Goal: Transaction & Acquisition: Obtain resource

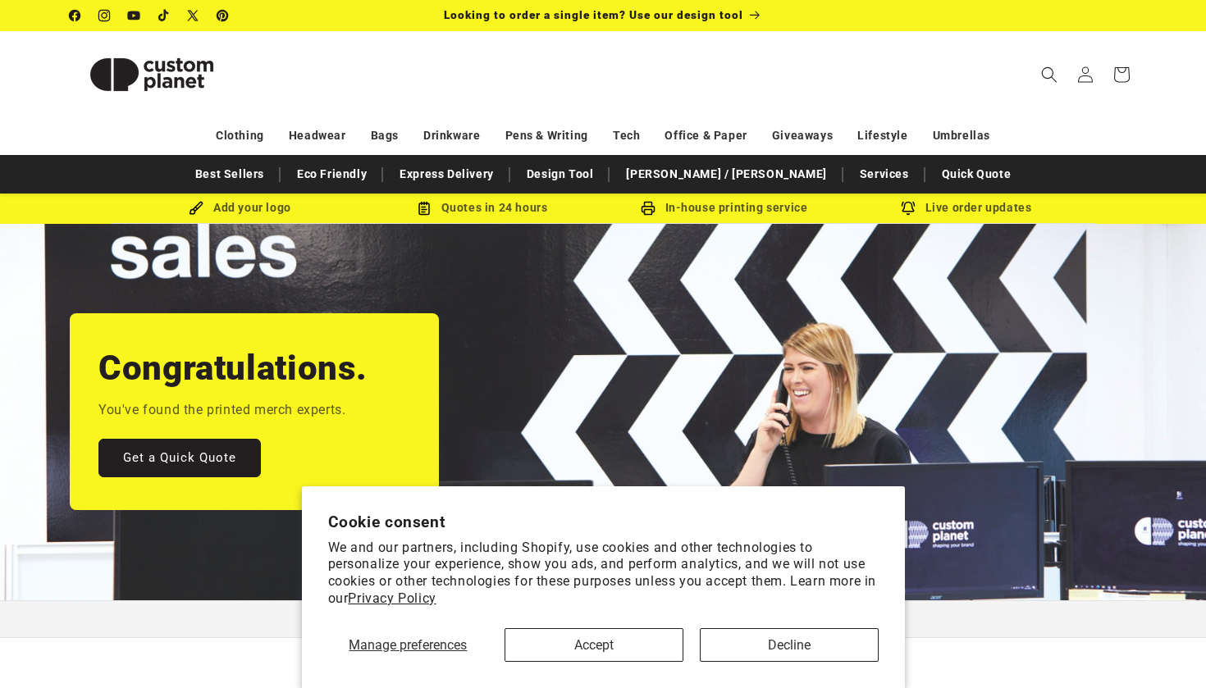
click at [569, 648] on button "Accept" at bounding box center [594, 645] width 179 height 34
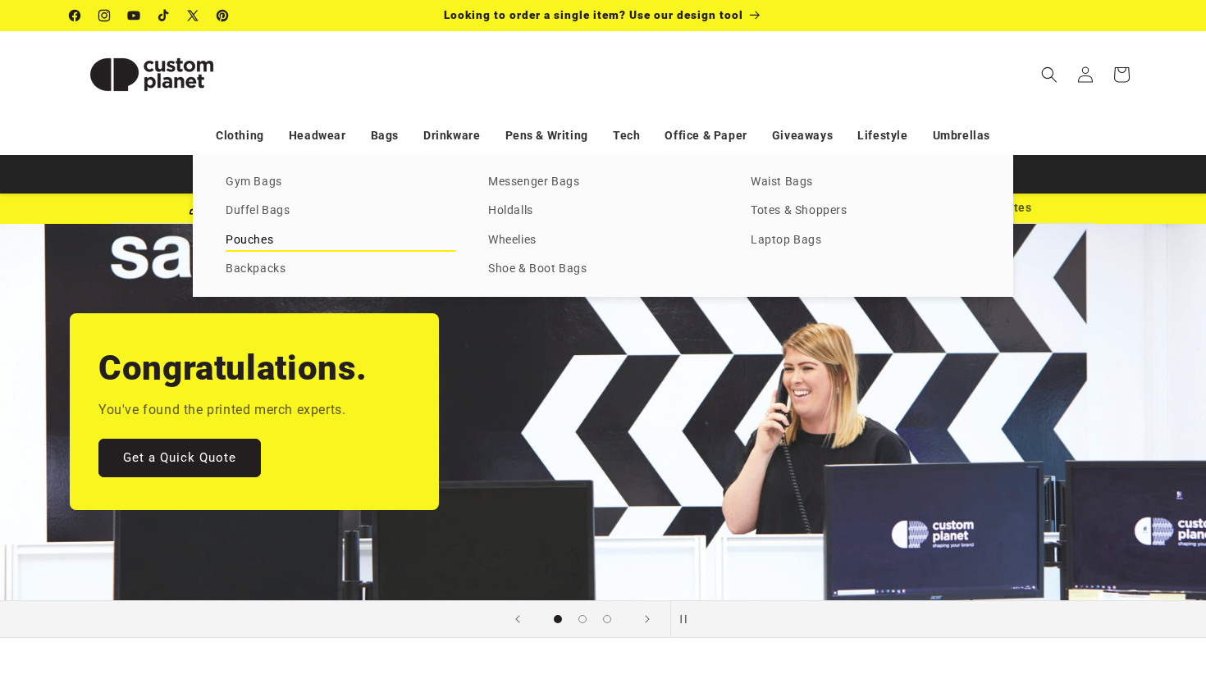
click at [327, 246] on link "Pouches" at bounding box center [341, 241] width 230 height 22
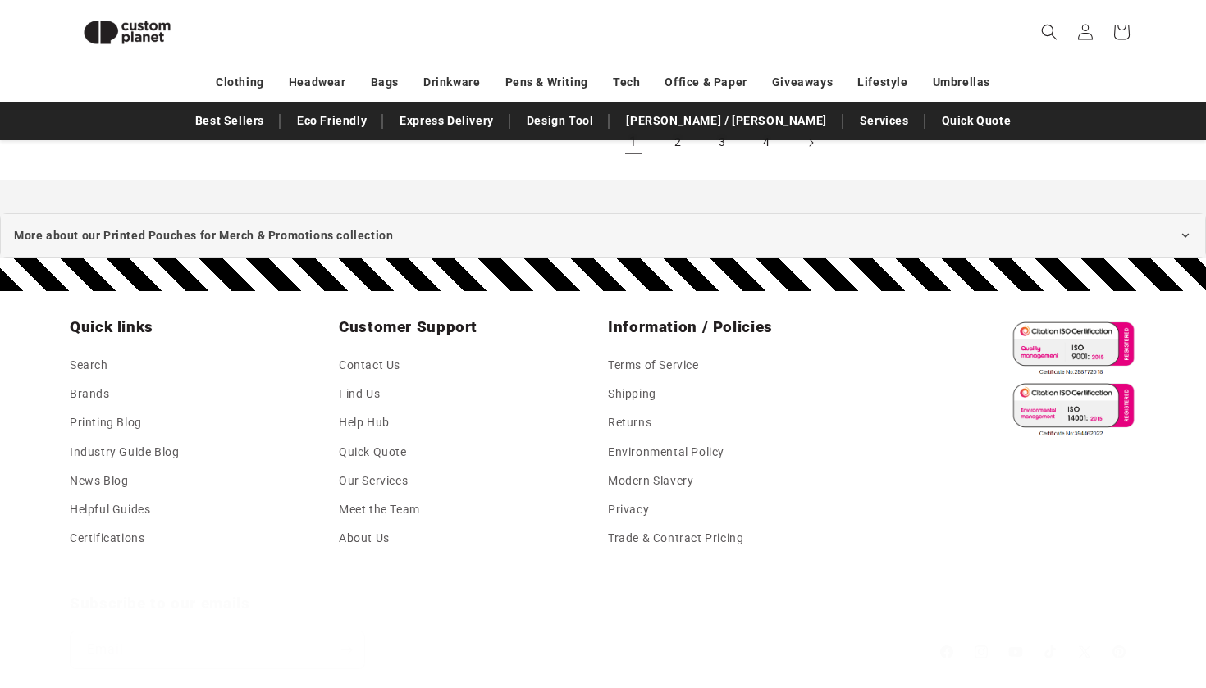
scroll to position [2248, 0]
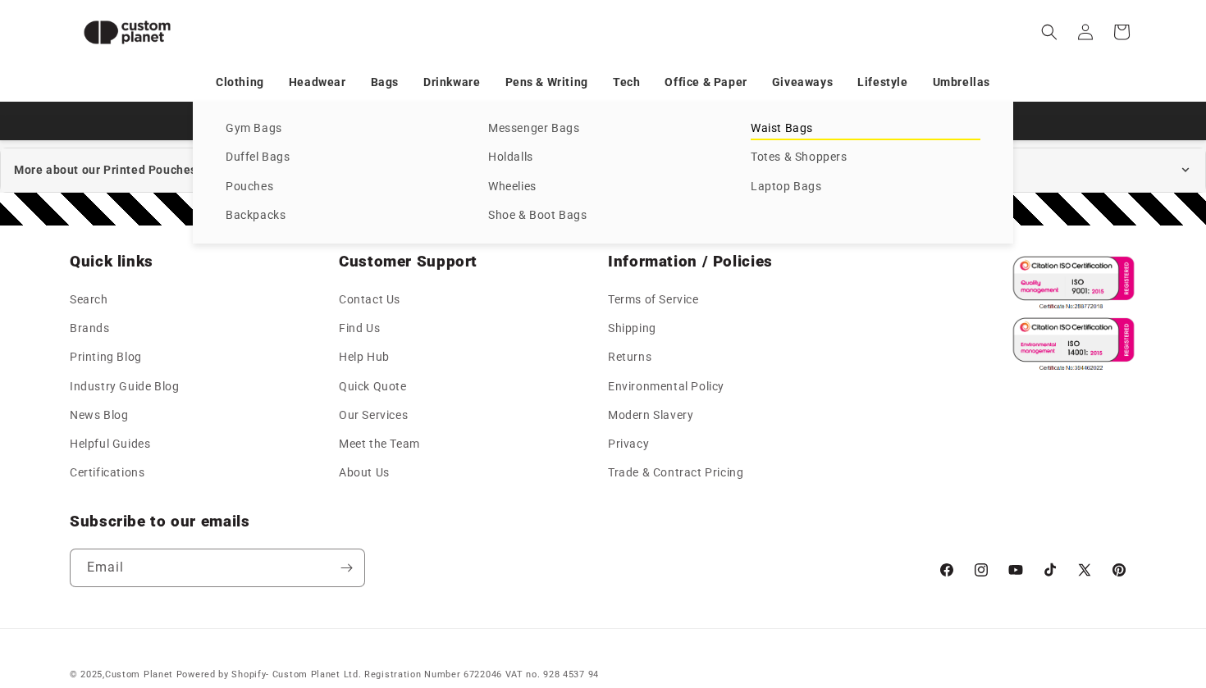
click at [774, 135] on link "Waist Bags" at bounding box center [866, 129] width 230 height 22
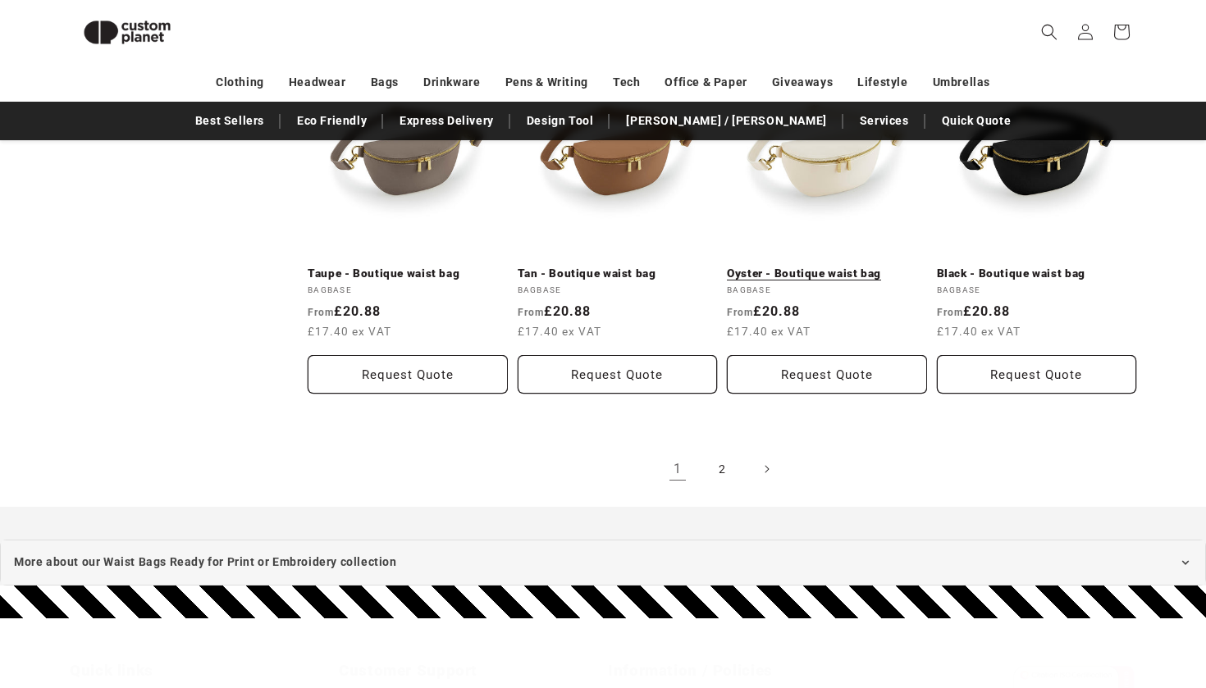
scroll to position [1793, 0]
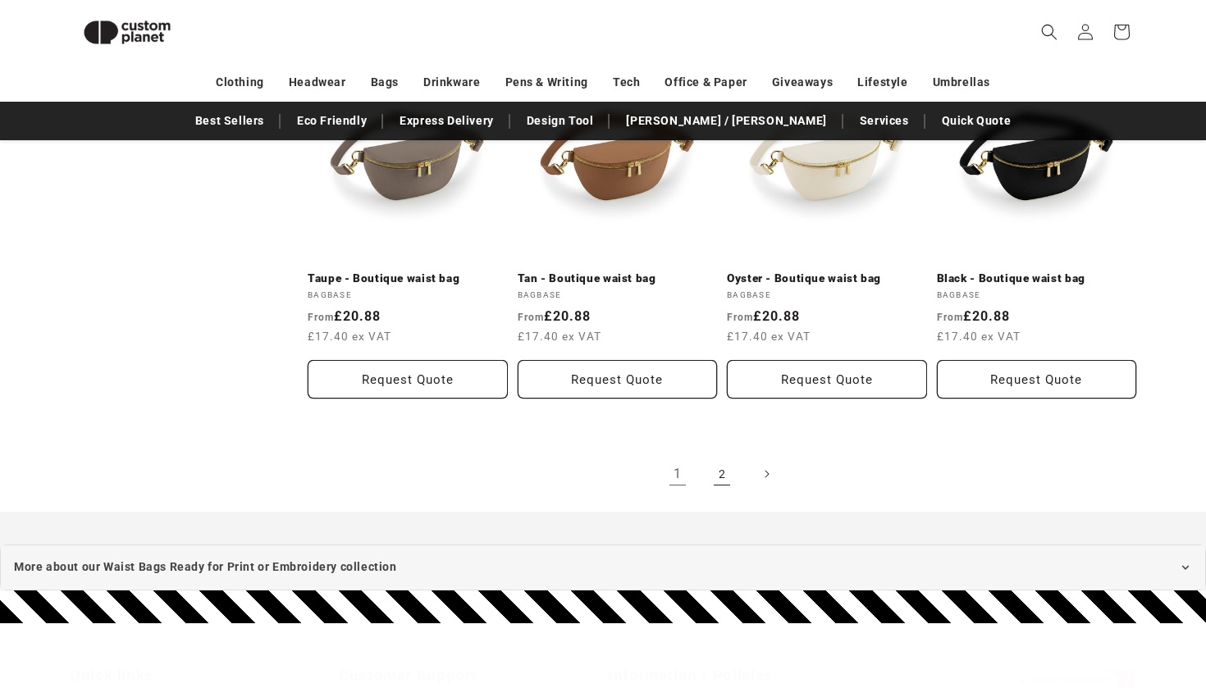
click at [720, 463] on link "2" at bounding box center [722, 474] width 36 height 36
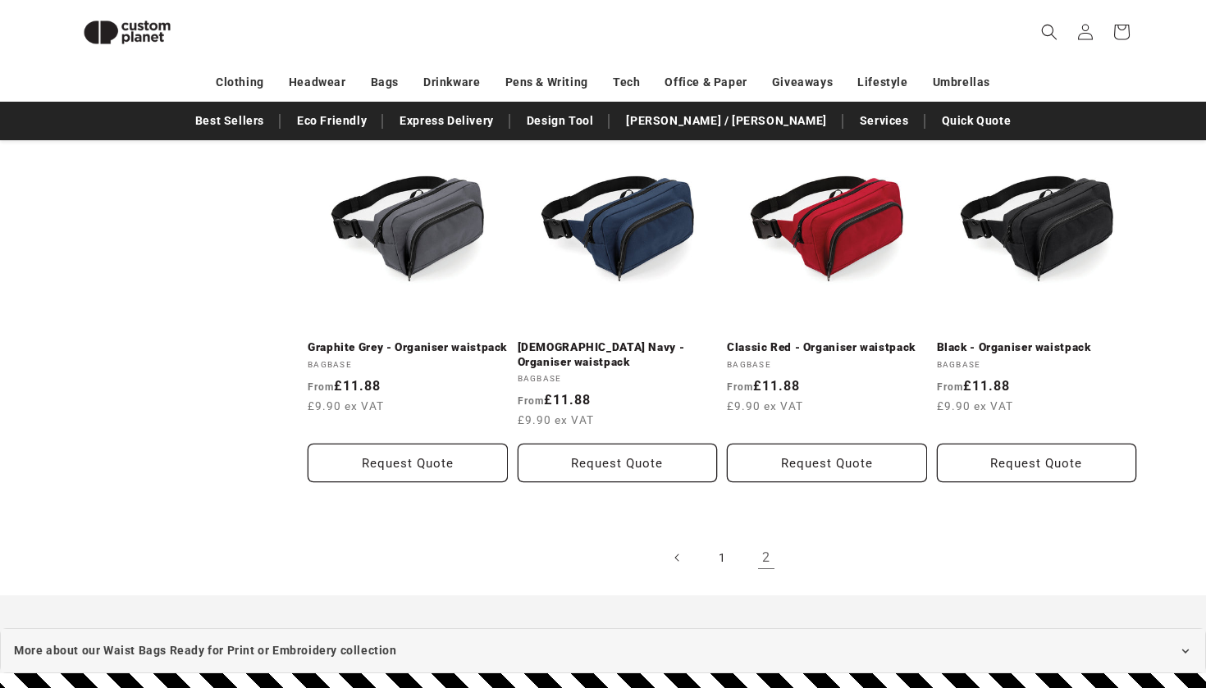
scroll to position [948, 0]
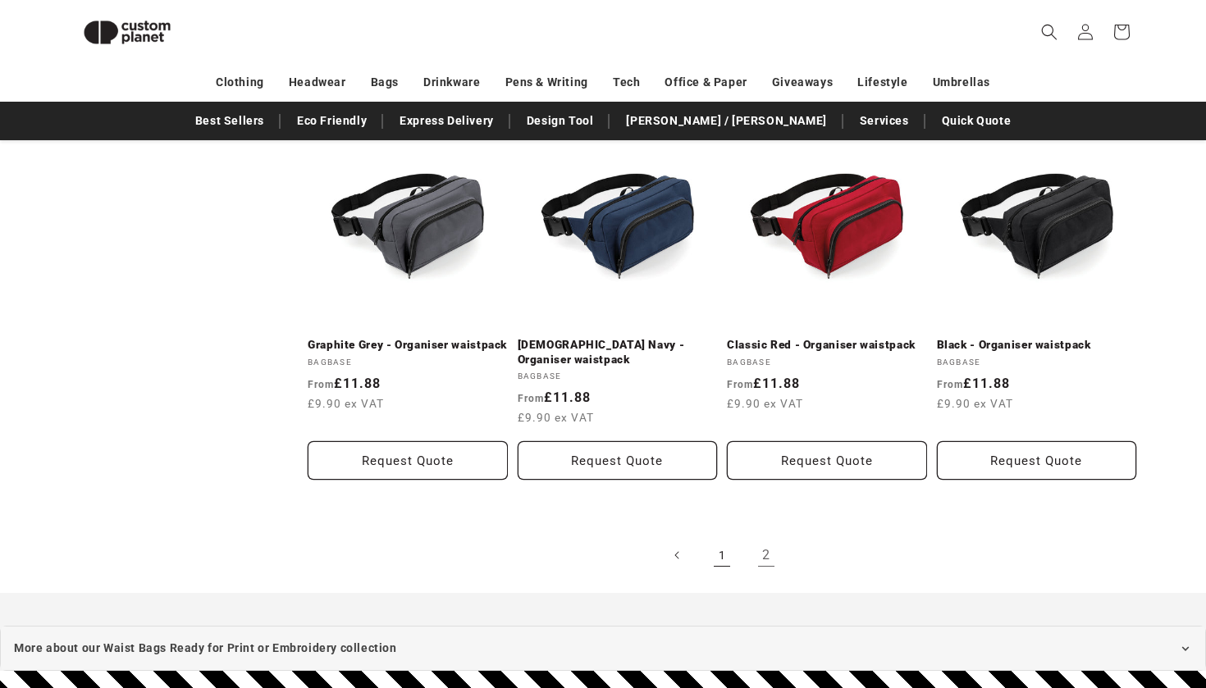
click at [718, 567] on link "1" at bounding box center [722, 555] width 36 height 36
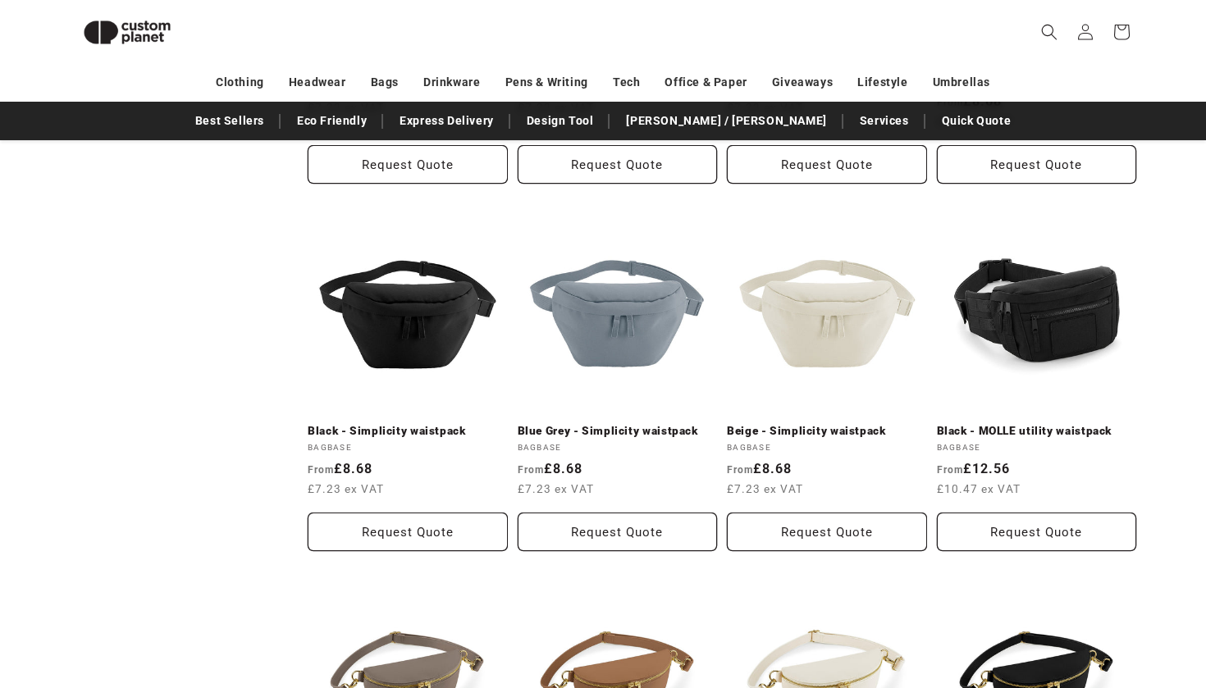
scroll to position [1088, 0]
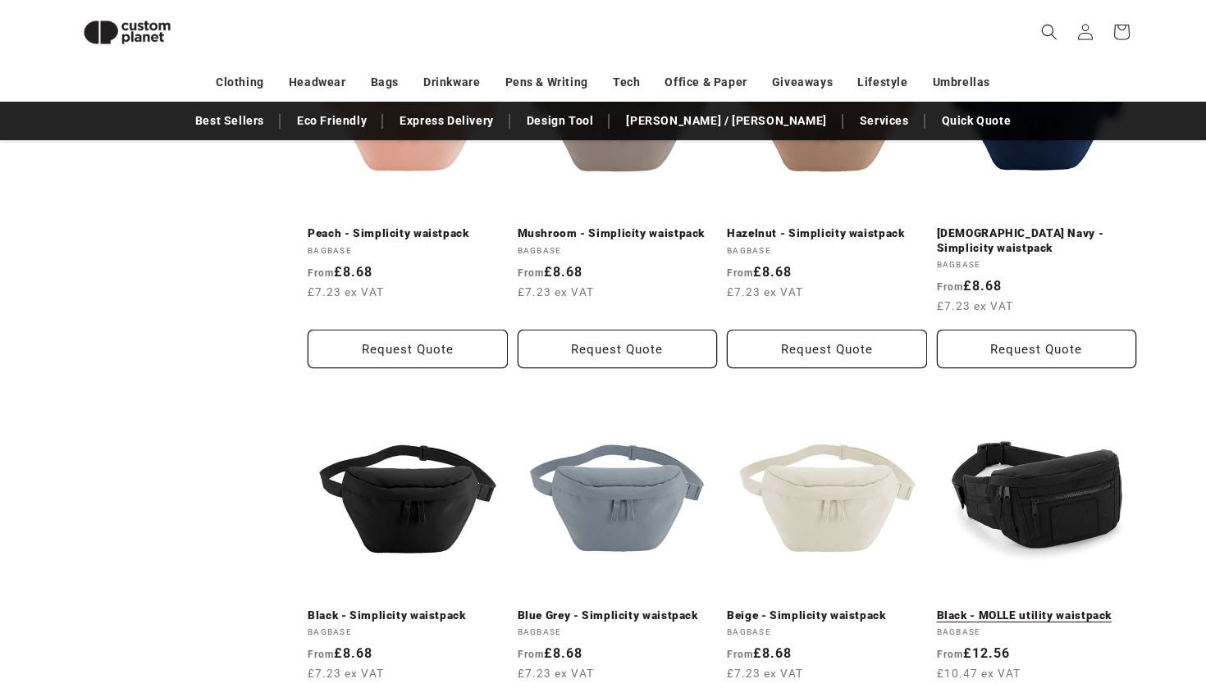
click at [998, 609] on link "Black - MOLLE utility waistpack" at bounding box center [1037, 616] width 200 height 15
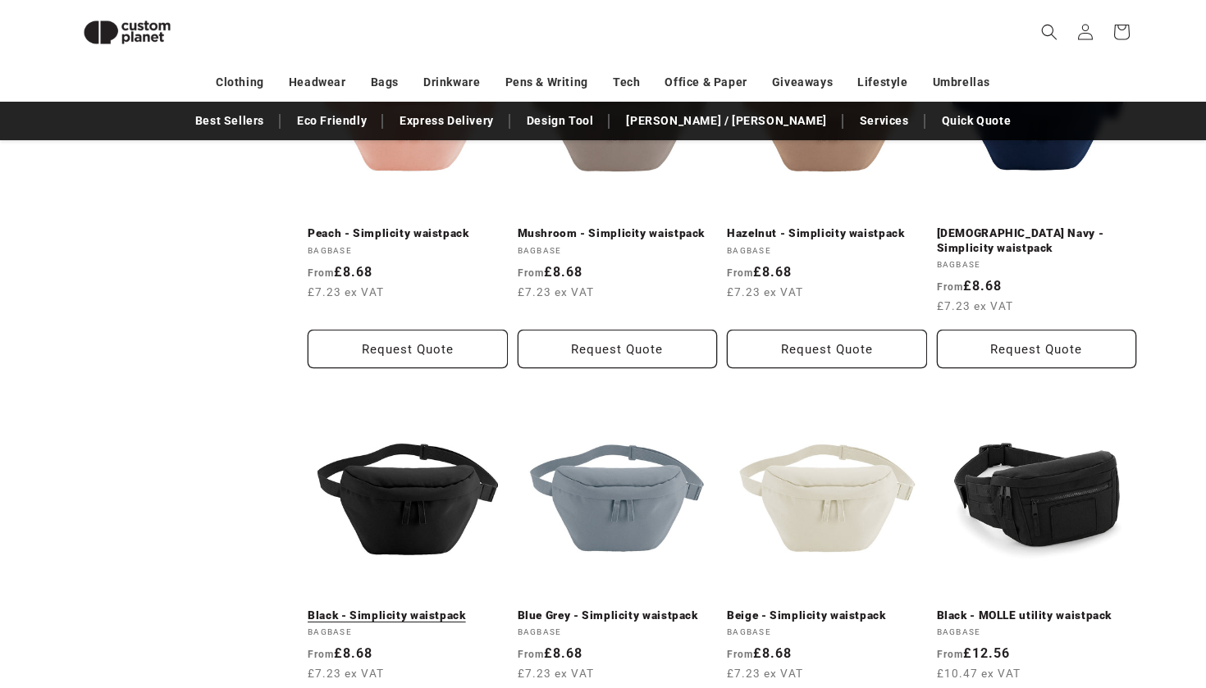
click at [420, 609] on link "Black - Simplicity waistpack" at bounding box center [408, 616] width 200 height 15
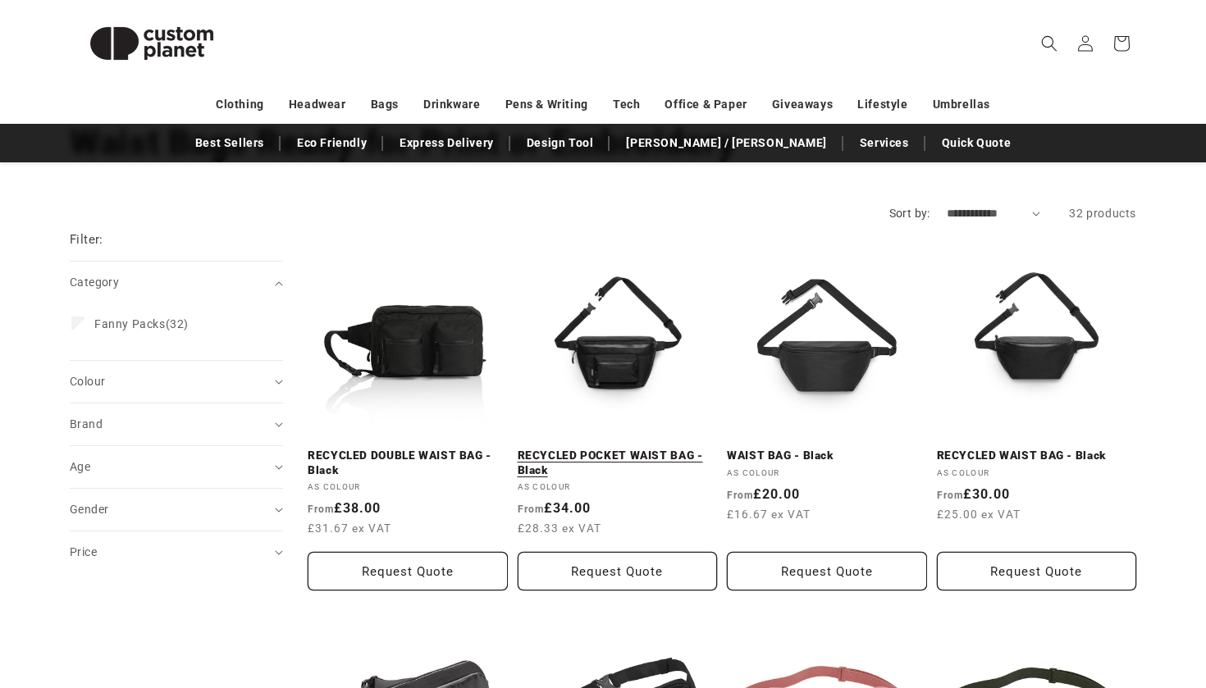
scroll to position [130, 0]
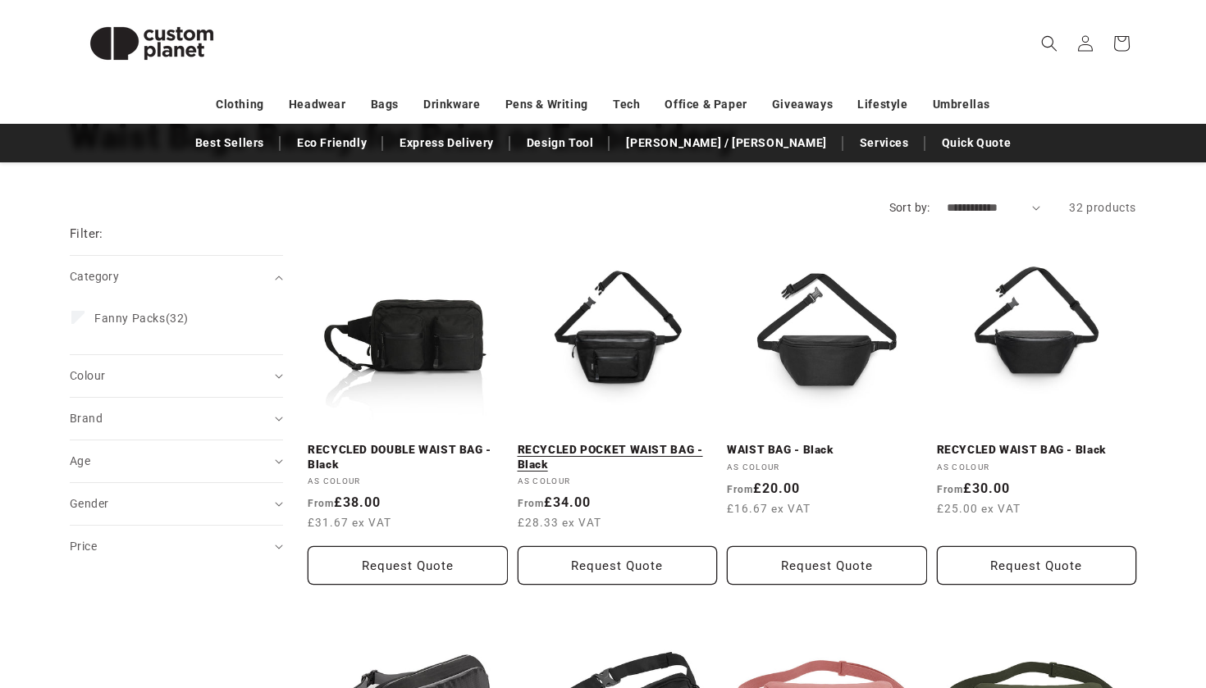
click at [615, 443] on link "RECYCLED POCKET WAIST BAG - Black" at bounding box center [618, 457] width 200 height 29
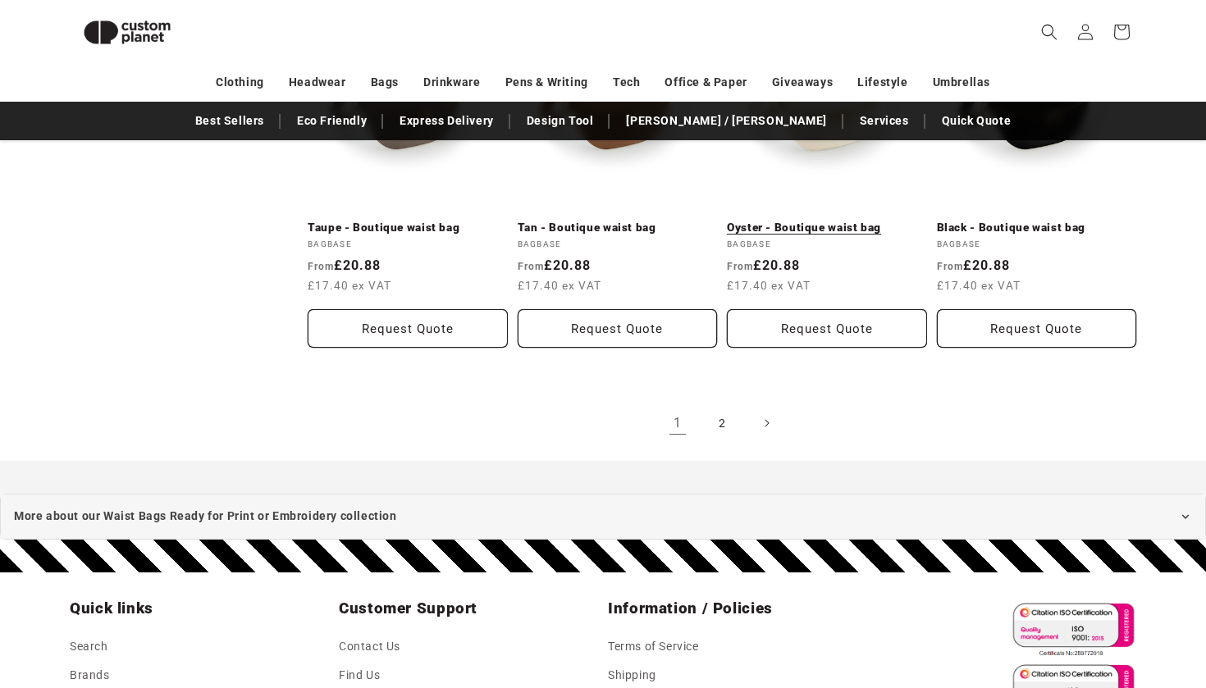
scroll to position [1897, 0]
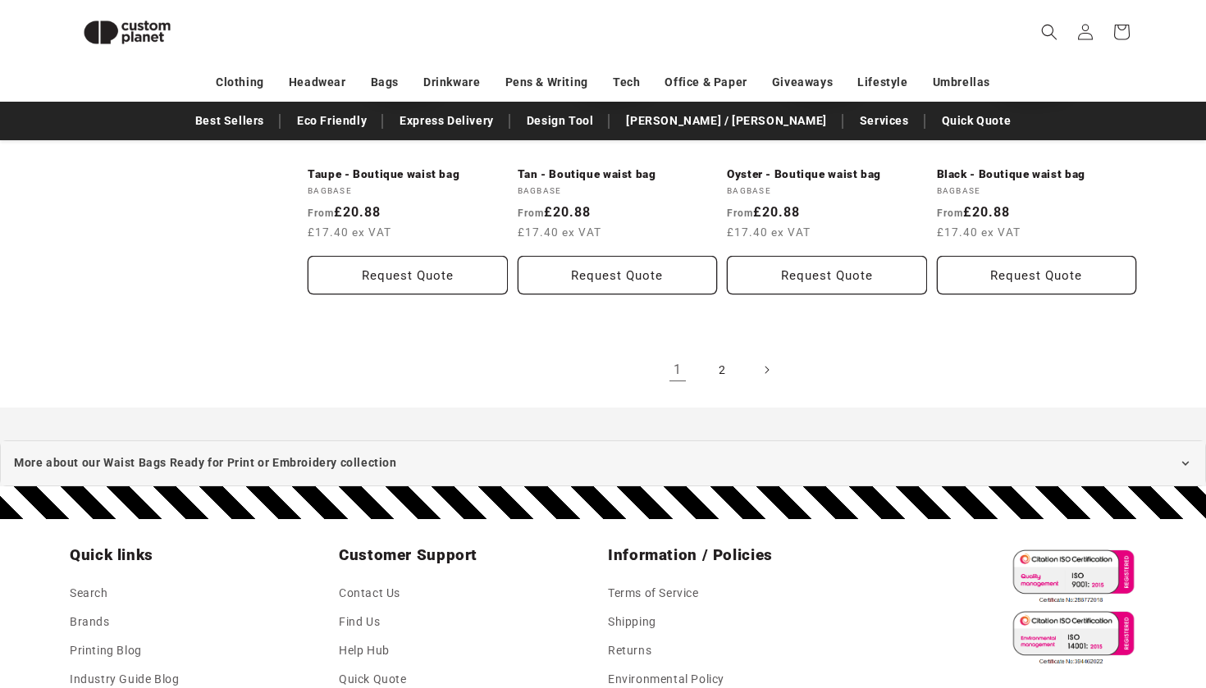
click at [721, 353] on link "2" at bounding box center [722, 370] width 36 height 36
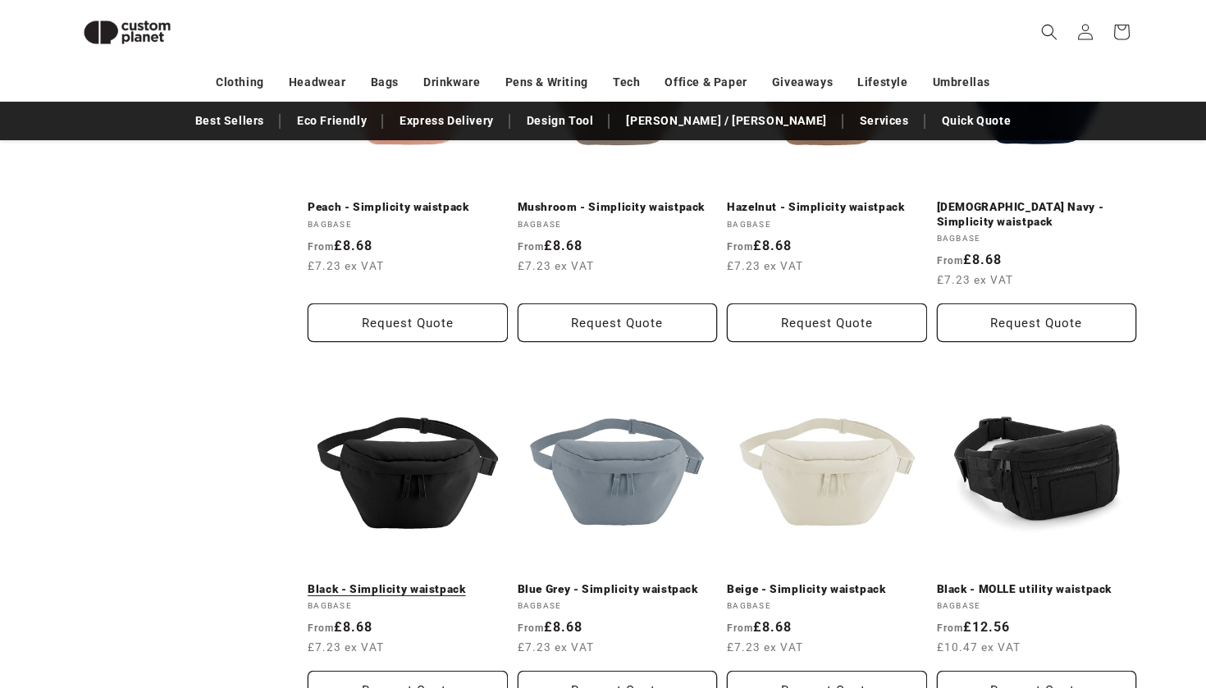
scroll to position [1133, 0]
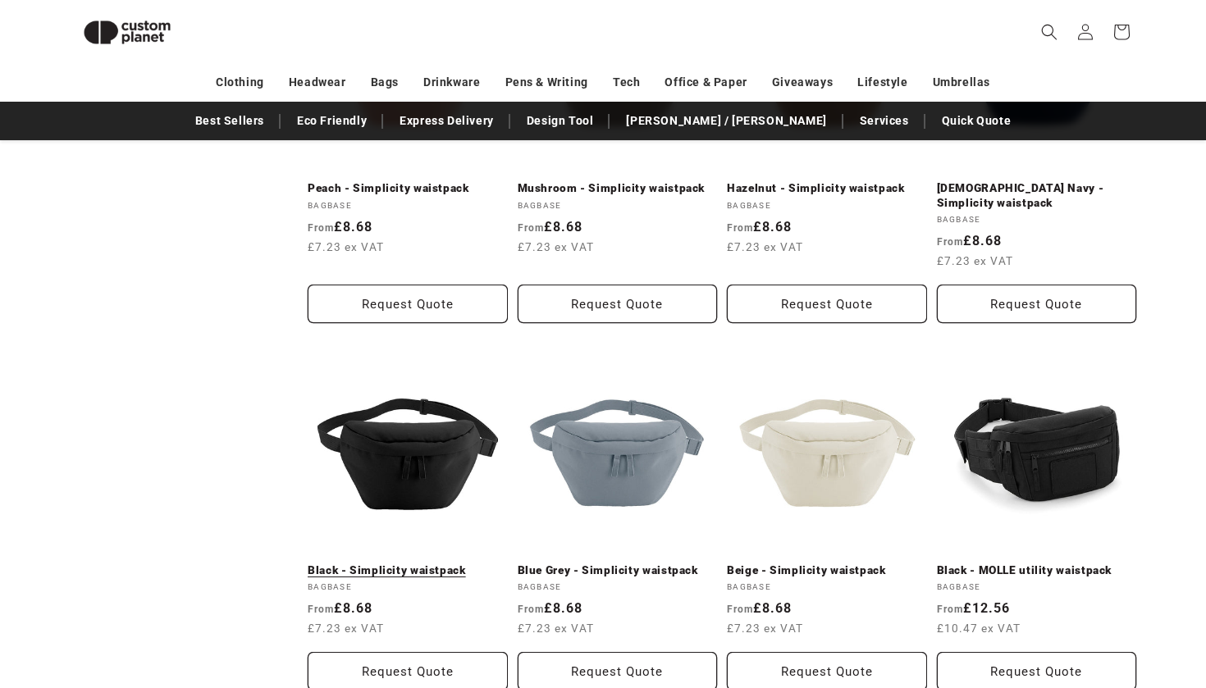
click at [365, 564] on link "Black - Simplicity waistpack" at bounding box center [408, 571] width 200 height 15
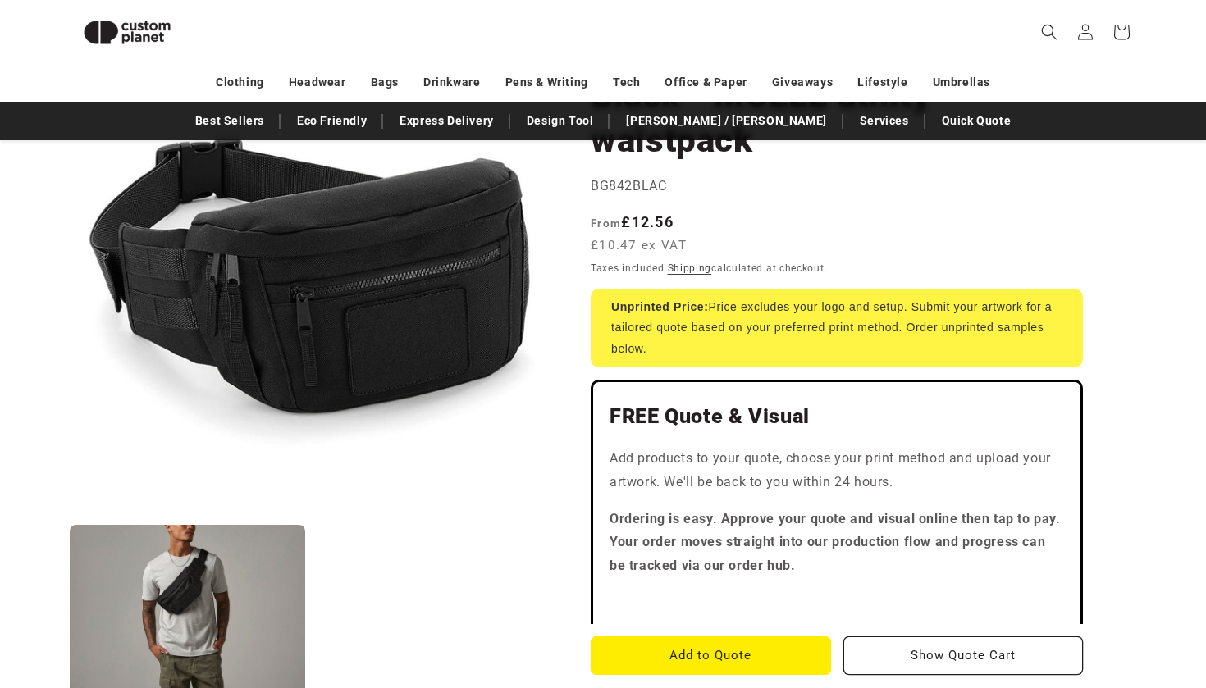
scroll to position [348, 0]
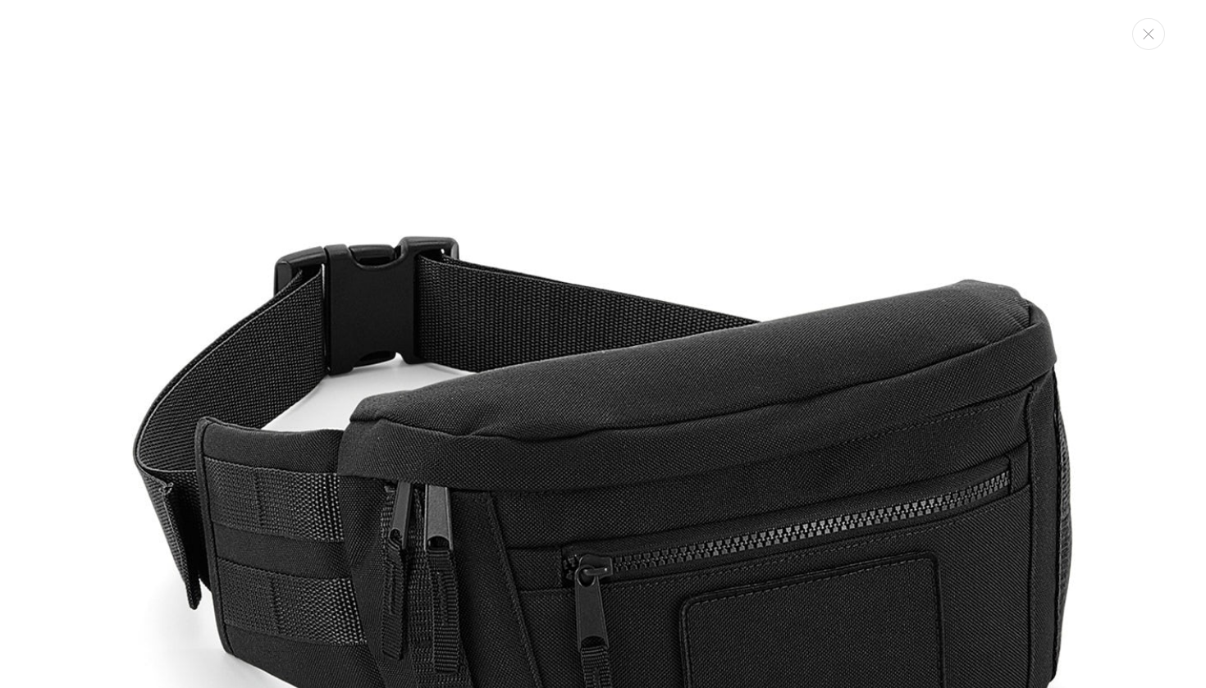
scroll to position [1054, 0]
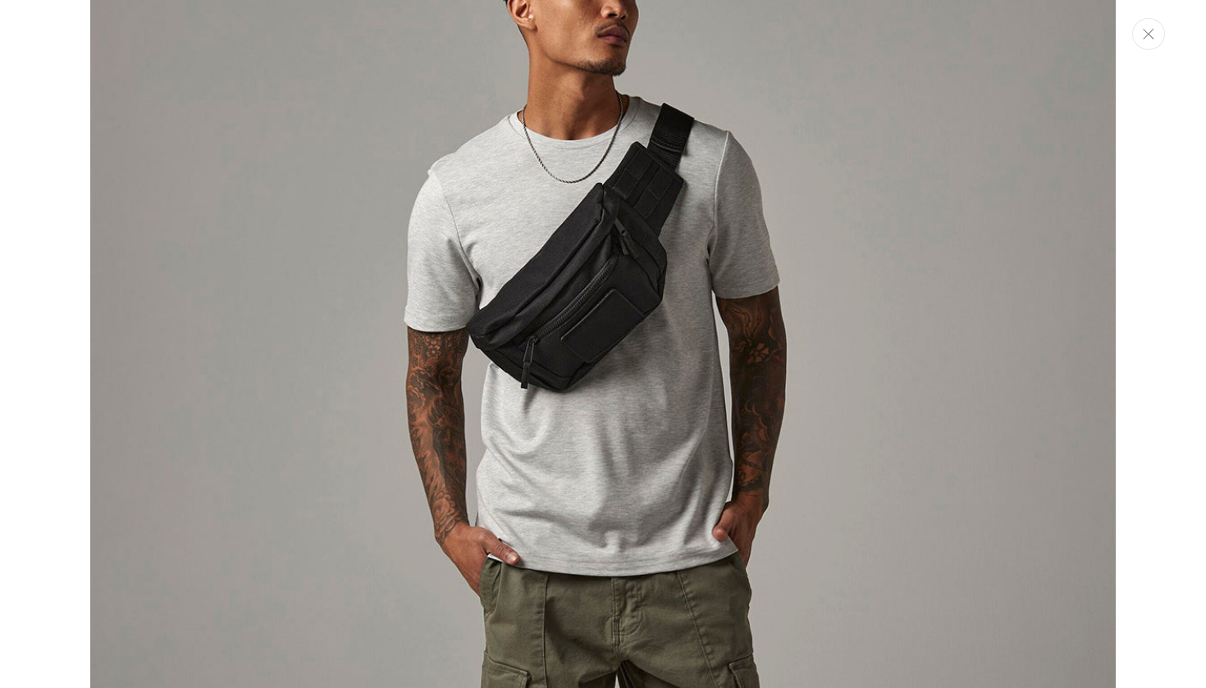
click at [1151, 36] on icon "Close" at bounding box center [1148, 34] width 11 height 11
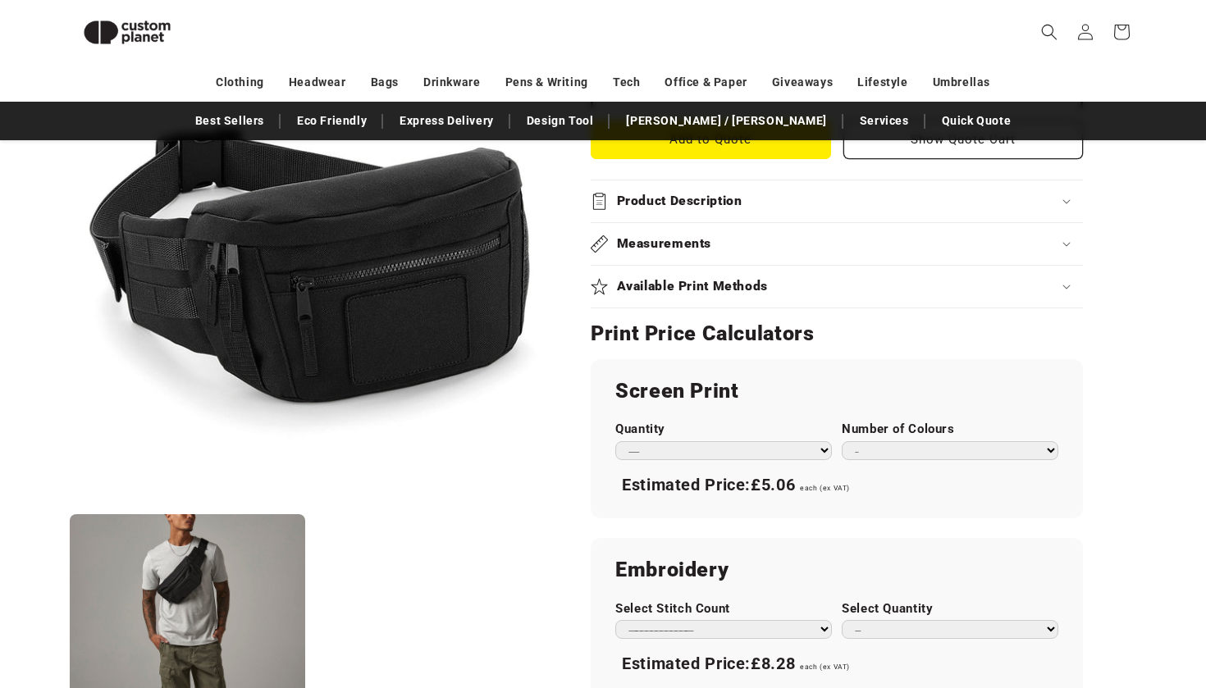
scroll to position [723, 0]
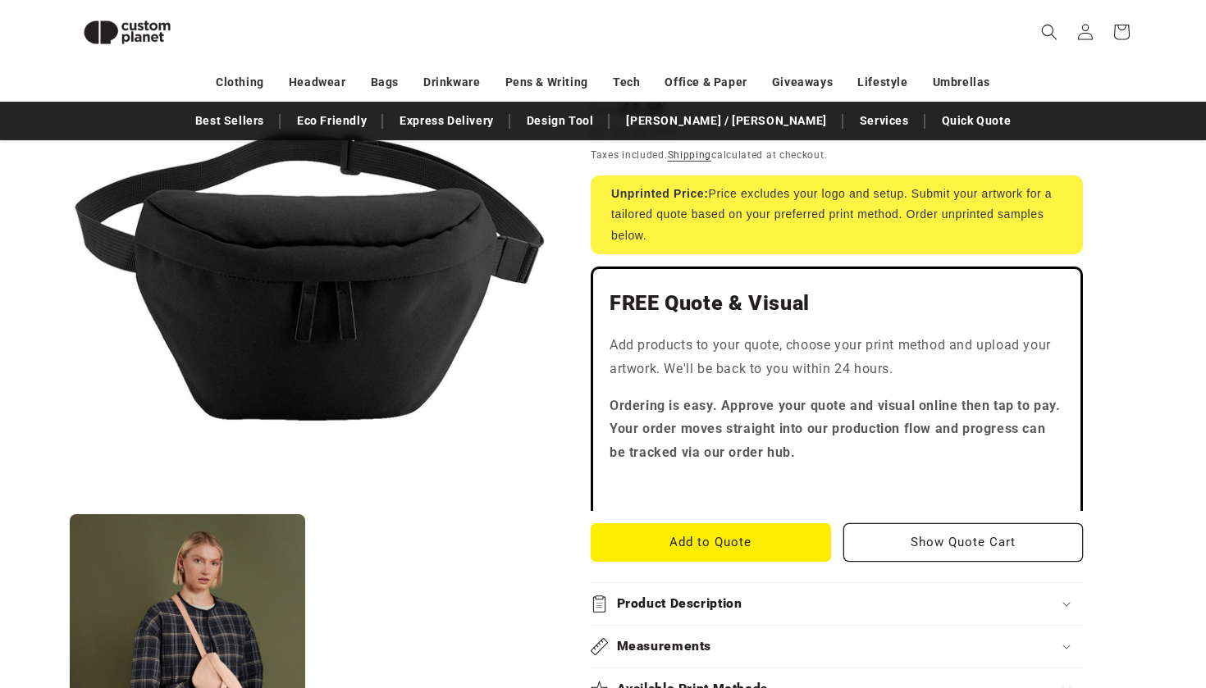
scroll to position [307, 0]
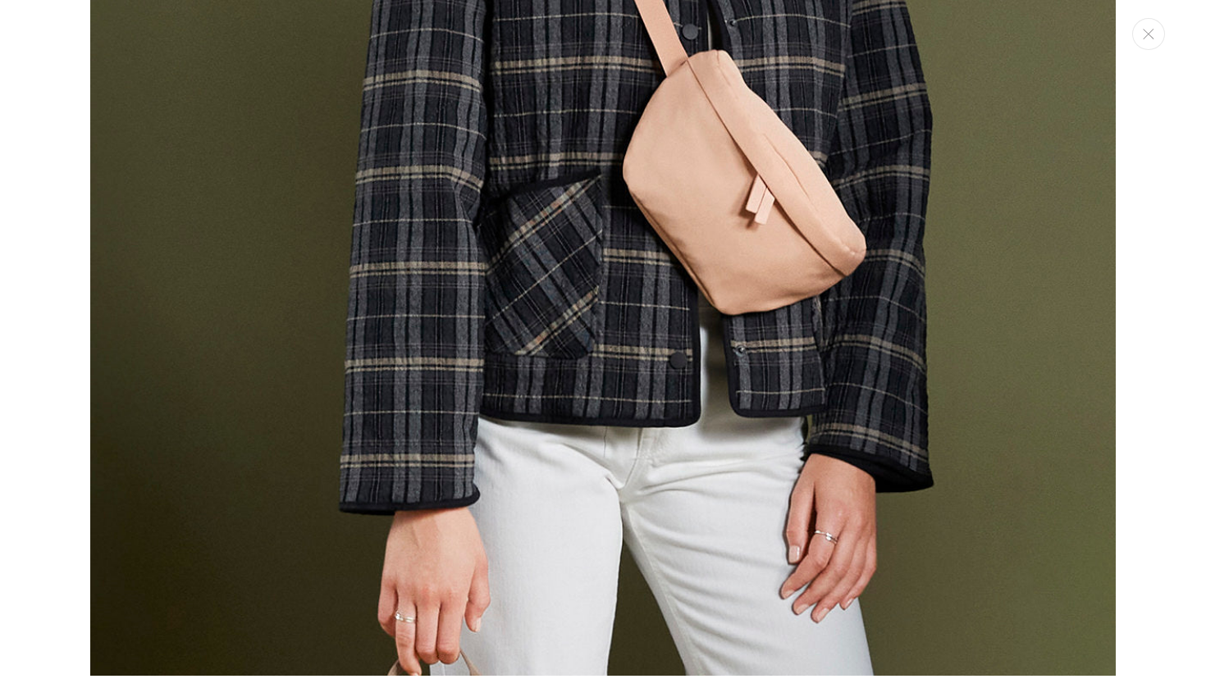
scroll to position [1609, 0]
click at [1148, 34] on icon "Close" at bounding box center [1148, 34] width 11 height 11
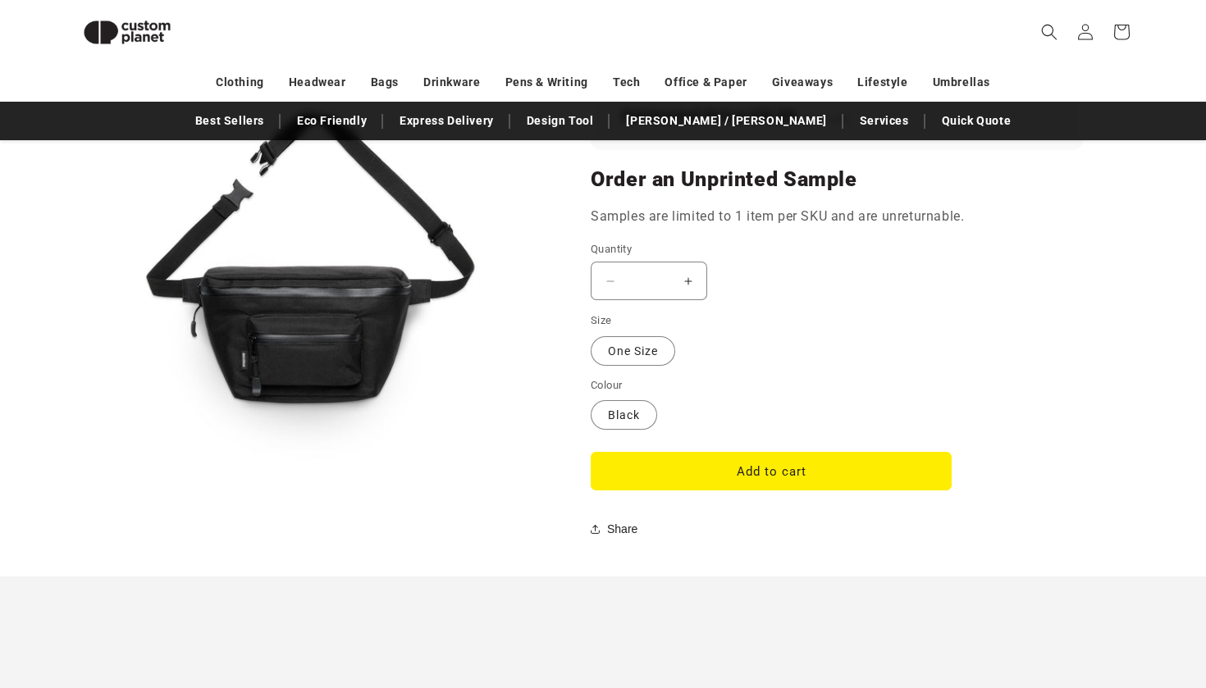
scroll to position [1184, 0]
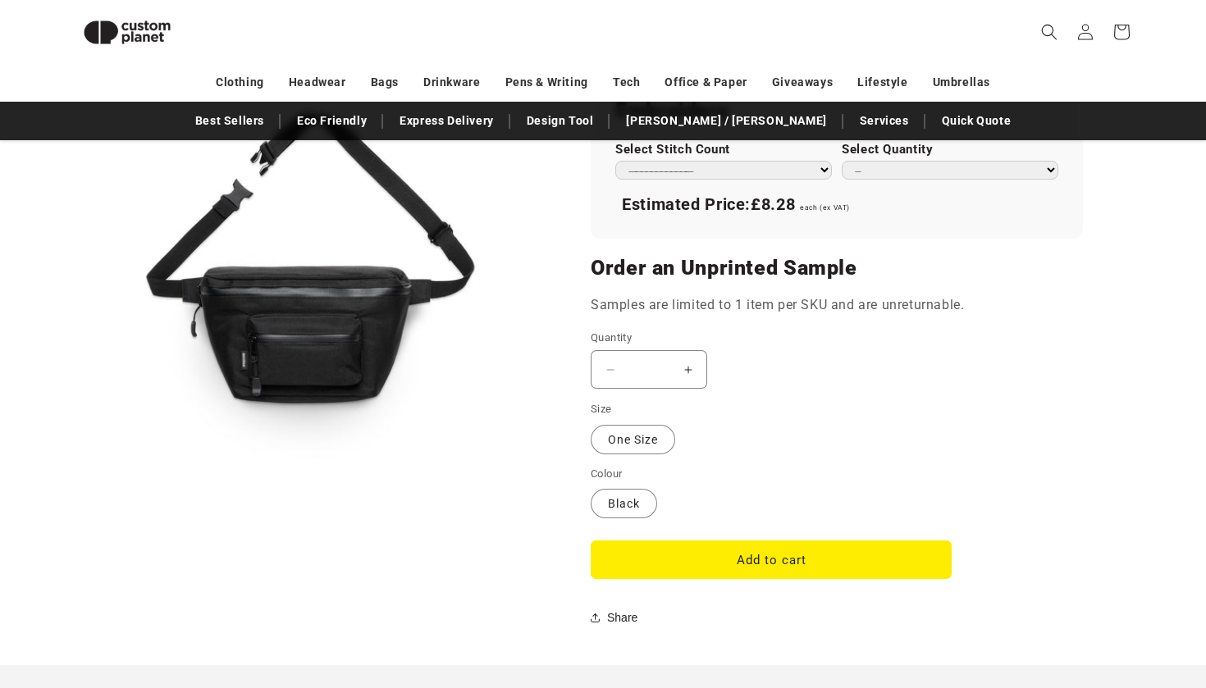
click at [70, 505] on button "Open media 1 in modal" at bounding box center [70, 505] width 0 height 0
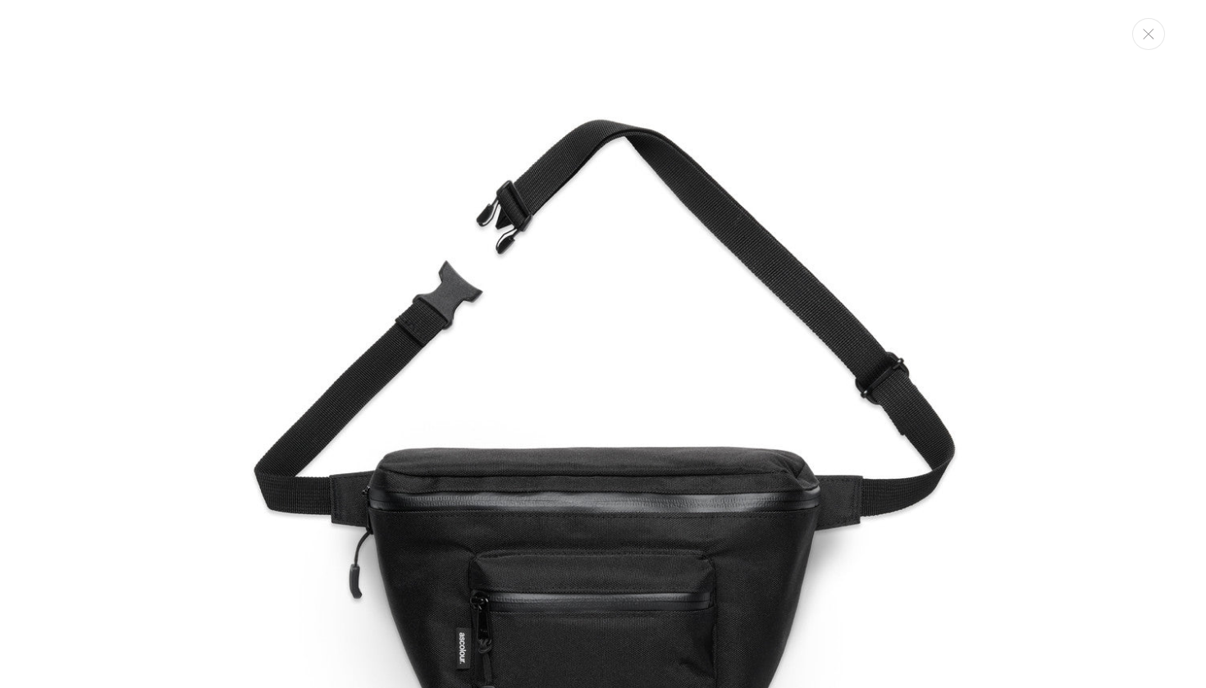
scroll to position [300, 0]
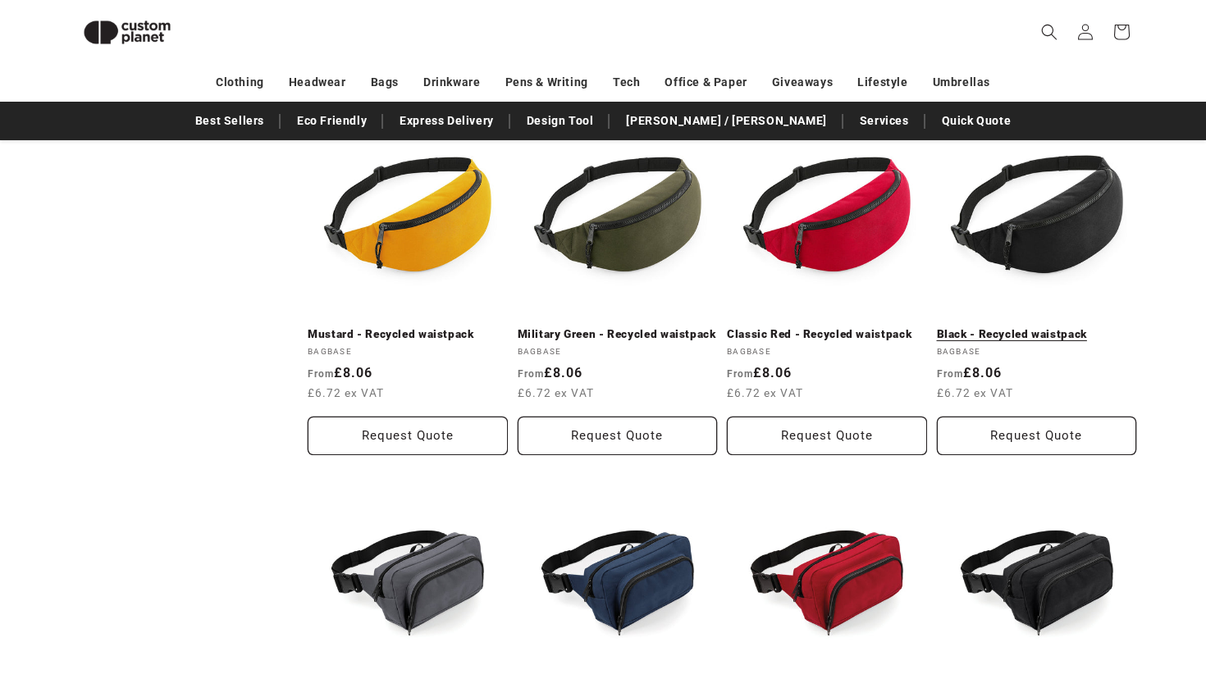
scroll to position [555, 0]
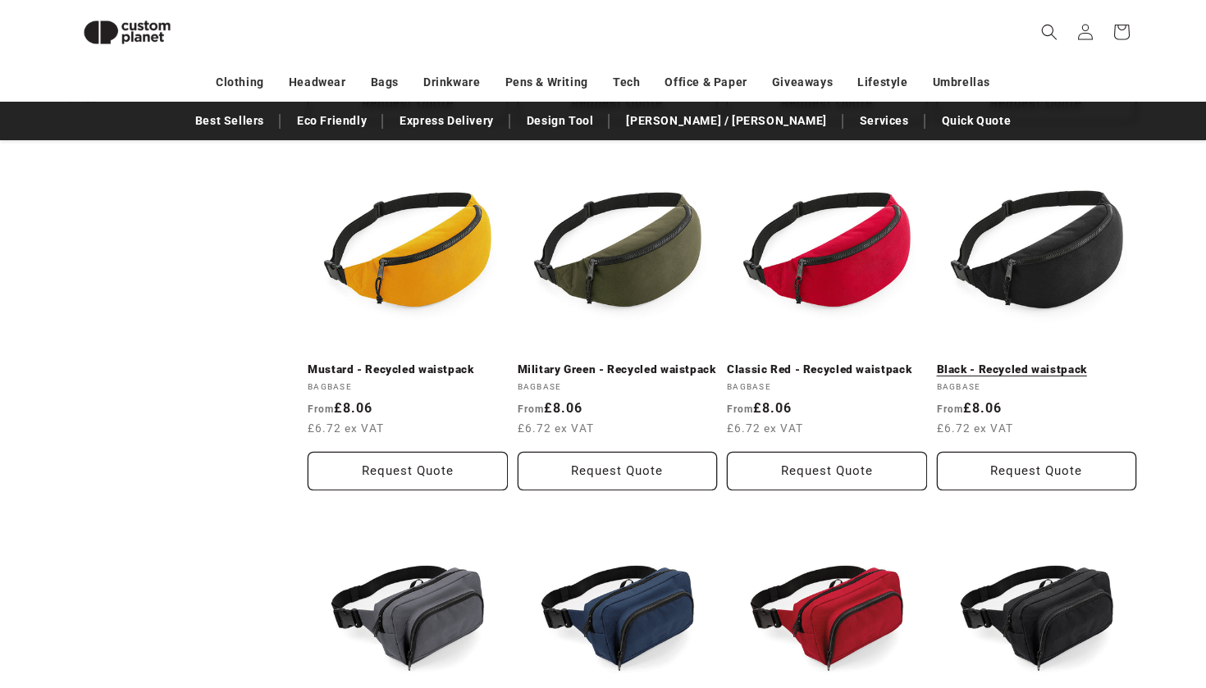
click at [1027, 363] on link "Black - Recycled waistpack" at bounding box center [1037, 370] width 200 height 15
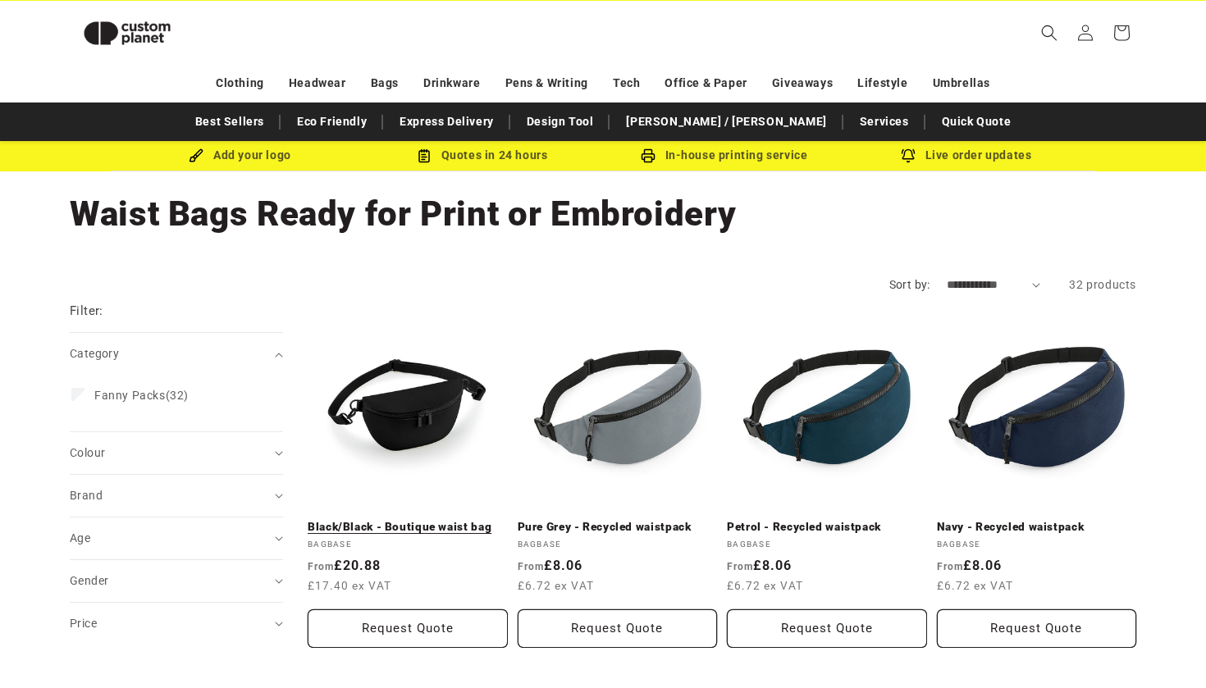
scroll to position [21, 0]
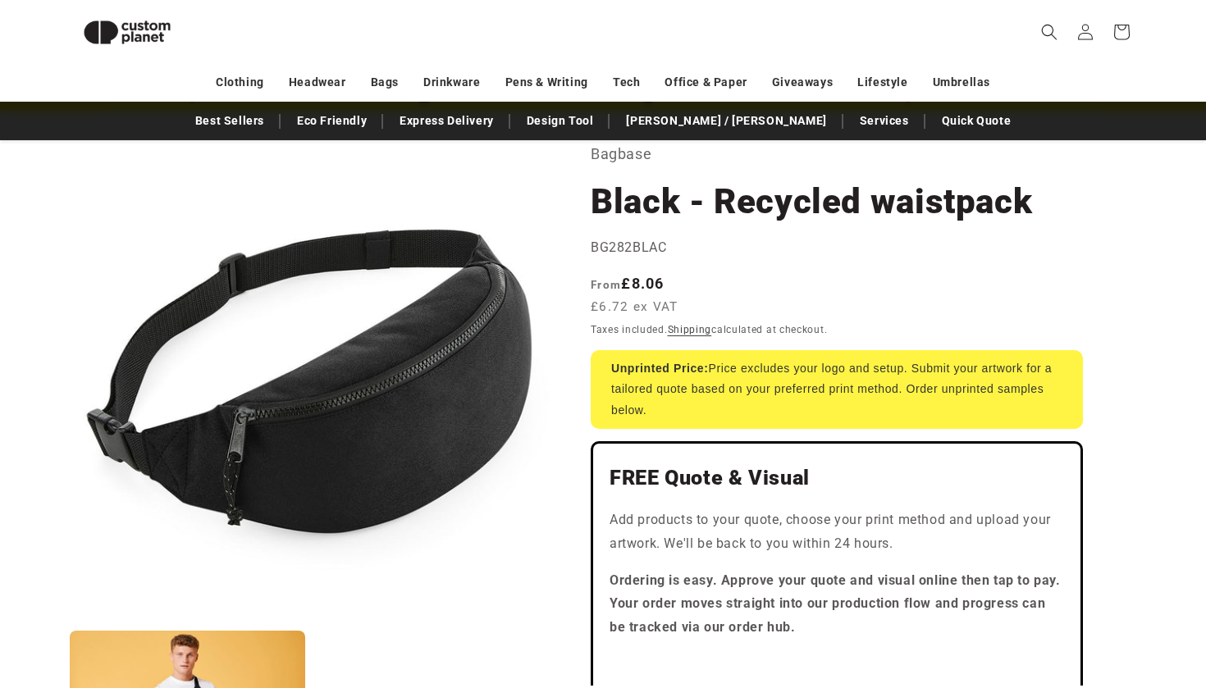
scroll to position [231, 0]
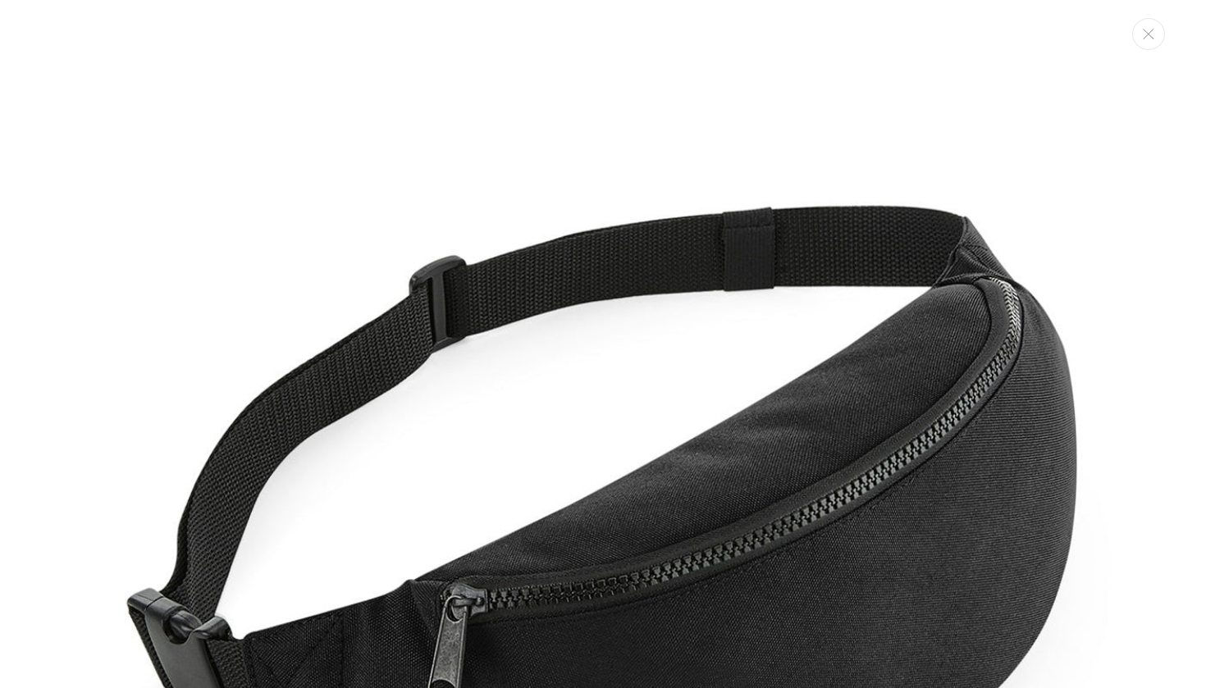
scroll to position [1054, 0]
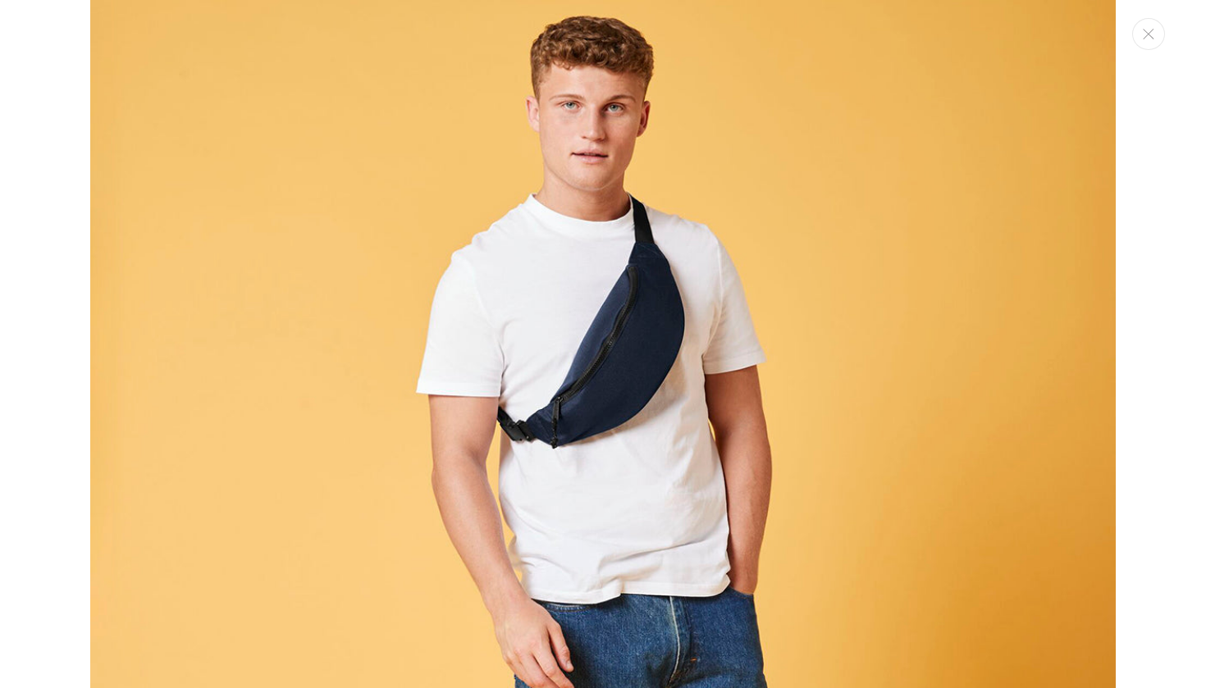
click at [595, 274] on img "Media gallery" at bounding box center [603, 615] width 1026 height 1231
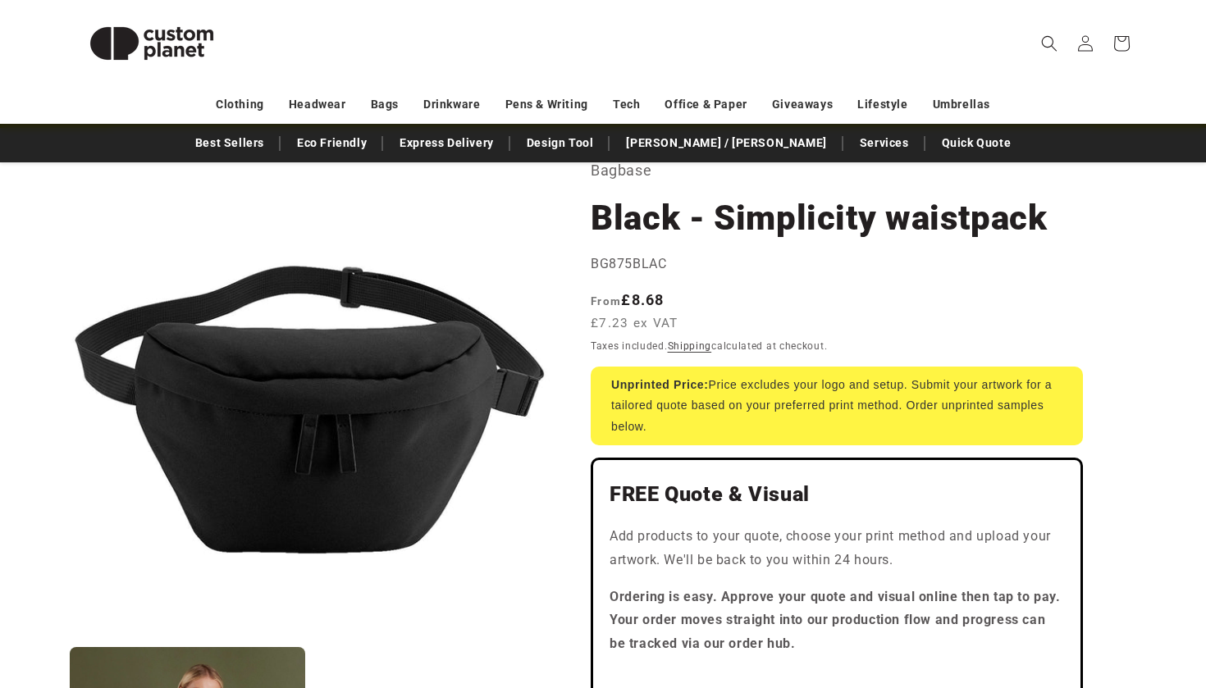
scroll to position [111, 0]
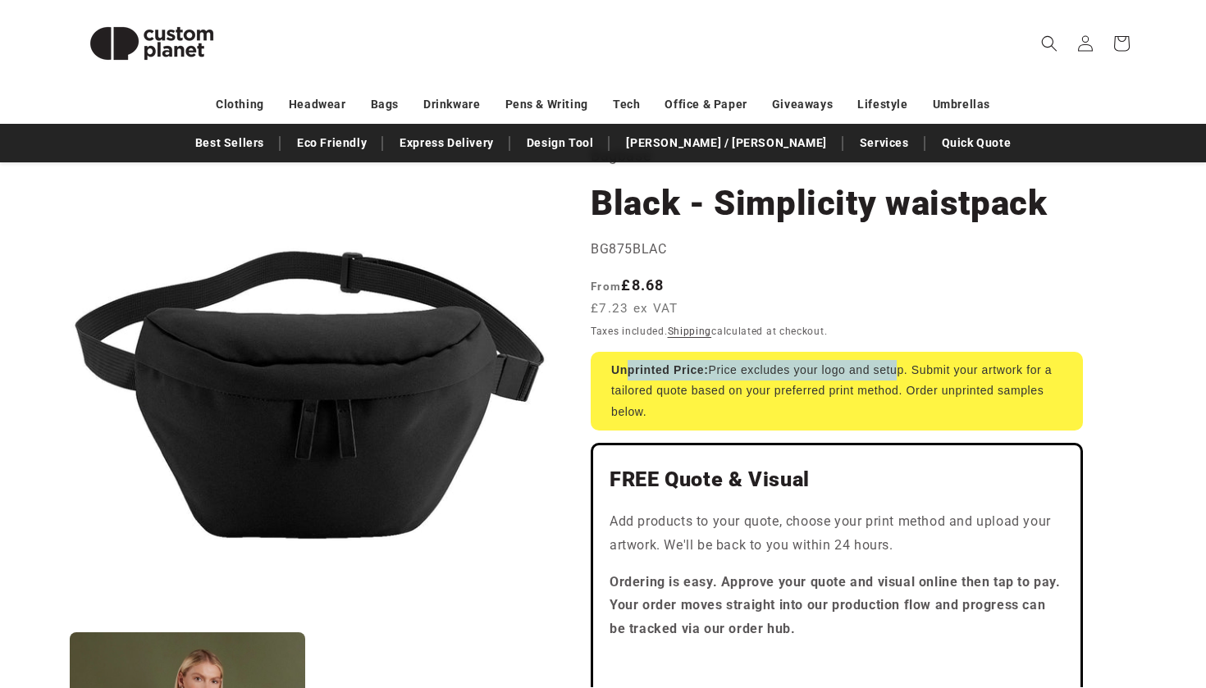
drag, startPoint x: 626, startPoint y: 372, endPoint x: 892, endPoint y: 373, distance: 265.8
click at [892, 373] on div "Unprinted Price: Price excludes your logo and setup. Submit your artwork for a …" at bounding box center [837, 391] width 492 height 79
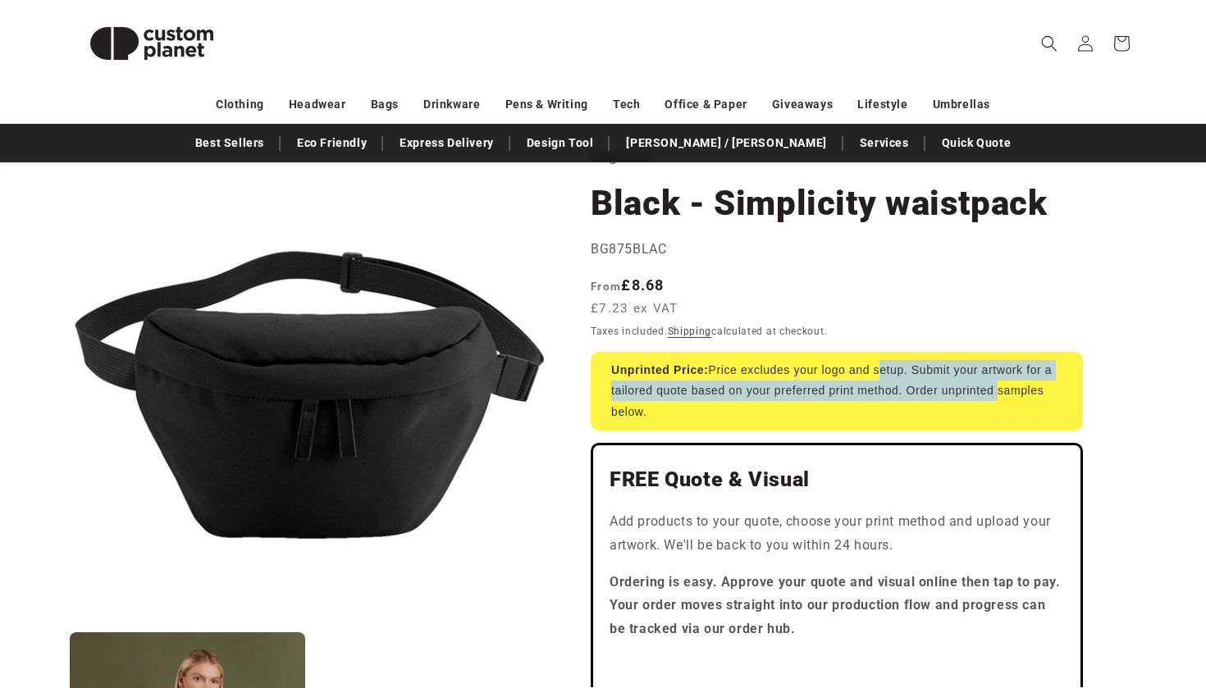
drag, startPoint x: 892, startPoint y: 373, endPoint x: 955, endPoint y: 385, distance: 64.2
click at [955, 385] on div "Unprinted Price: Price excludes your logo and setup. Submit your artwork for a …" at bounding box center [837, 391] width 492 height 79
click at [955, 387] on div "Unprinted Price: Price excludes your logo and setup. Submit your artwork for a …" at bounding box center [837, 391] width 492 height 79
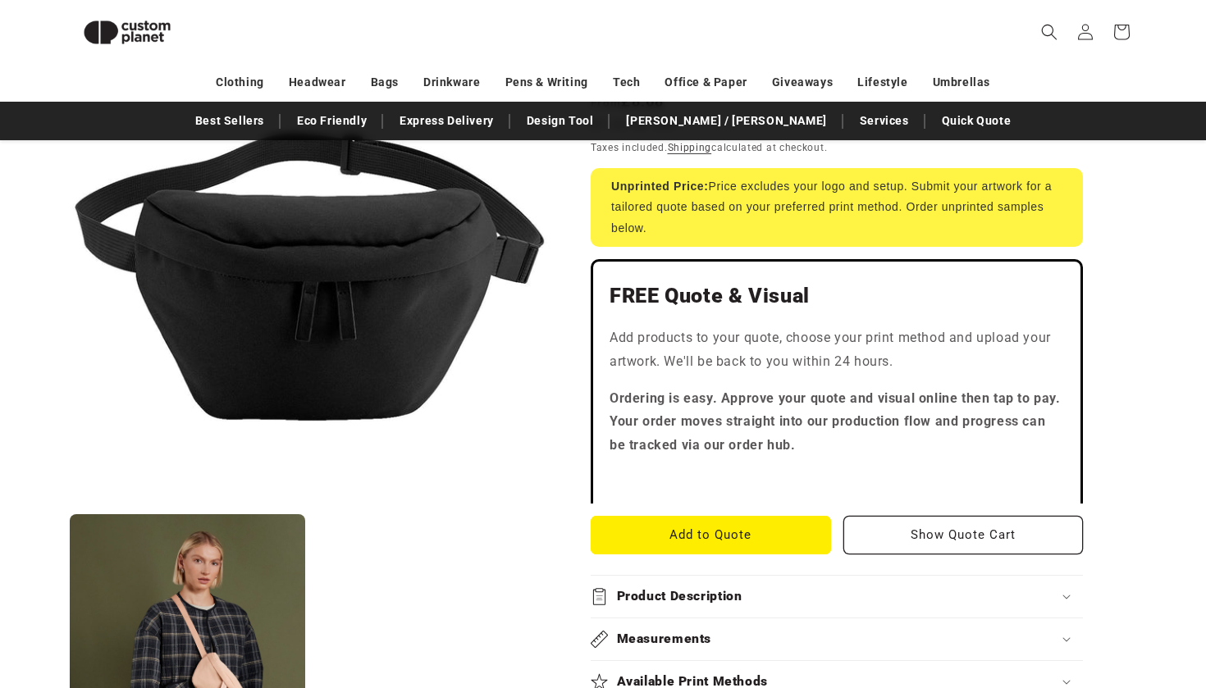
scroll to position [402, 0]
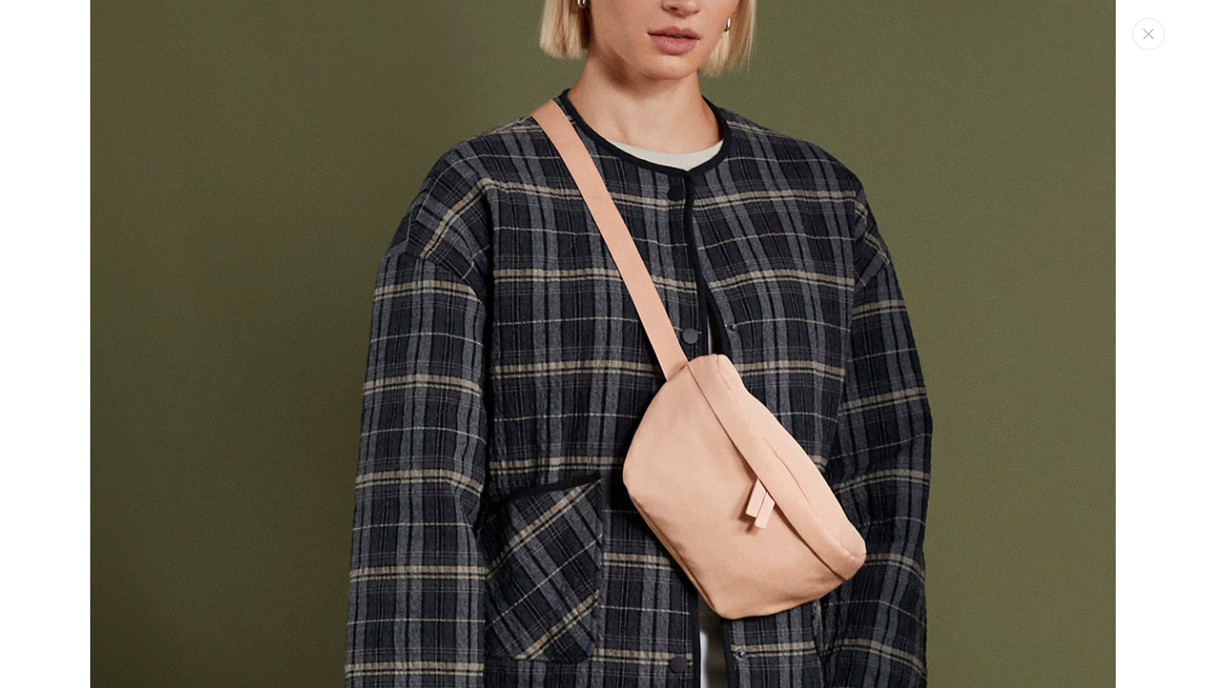
scroll to position [1262, 0]
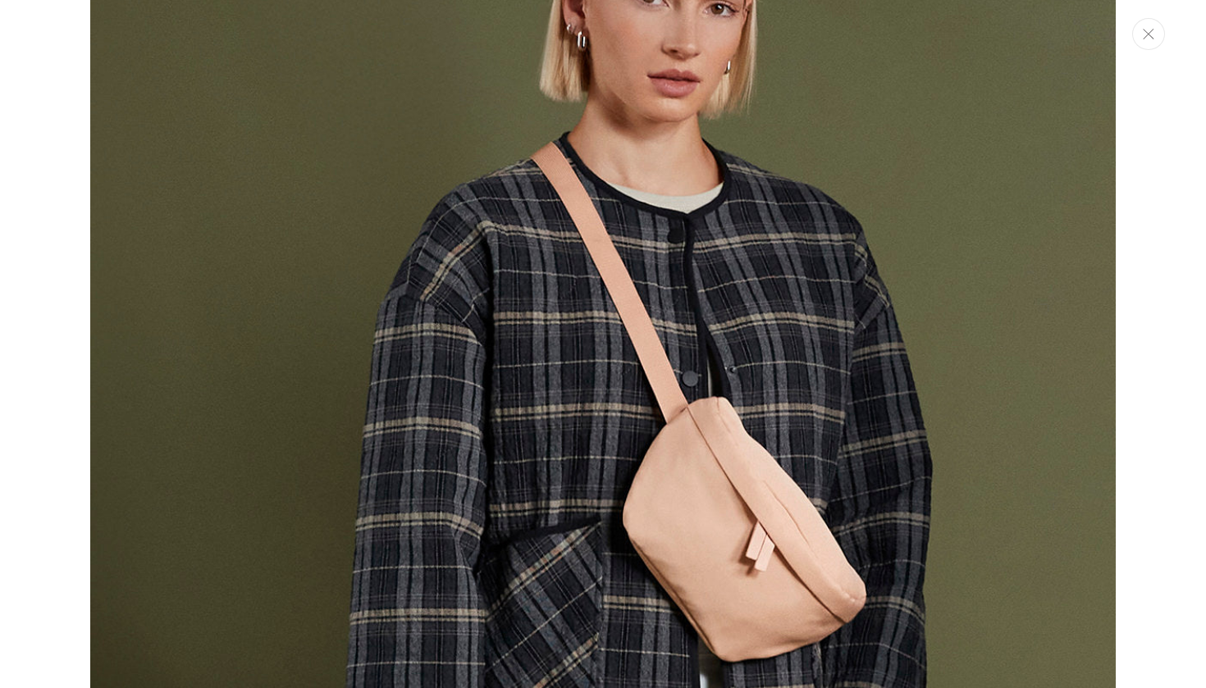
click at [1162, 35] on button "Close" at bounding box center [1148, 34] width 33 height 32
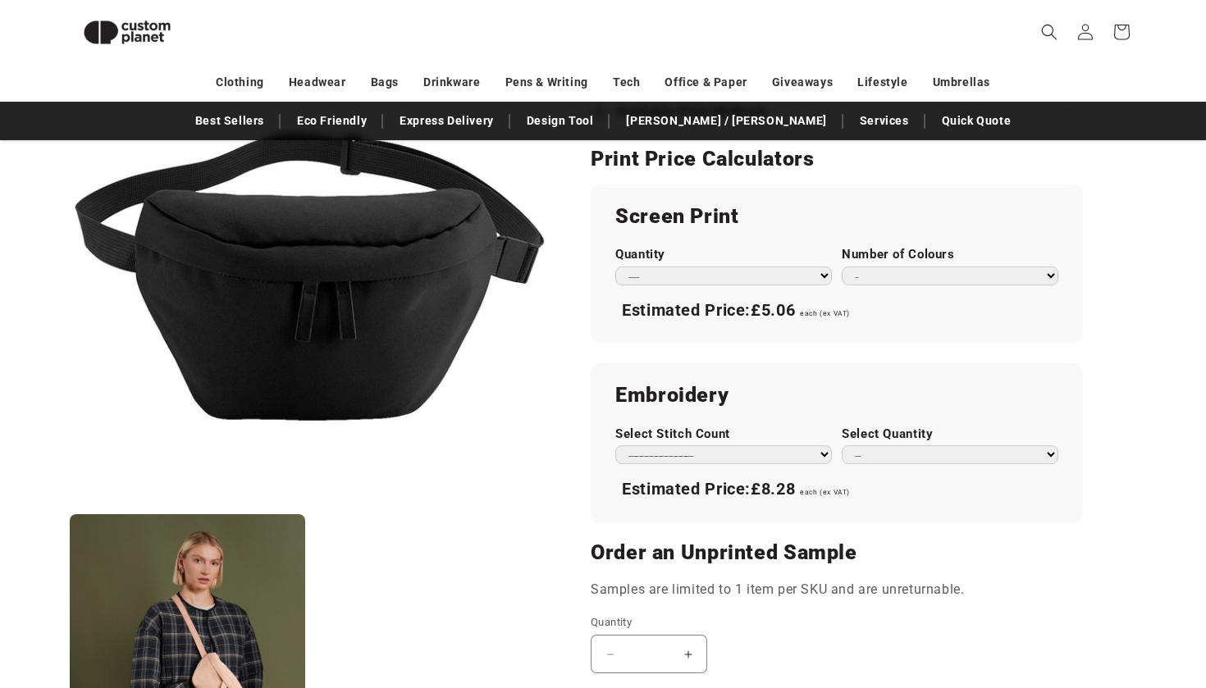
select select "***"
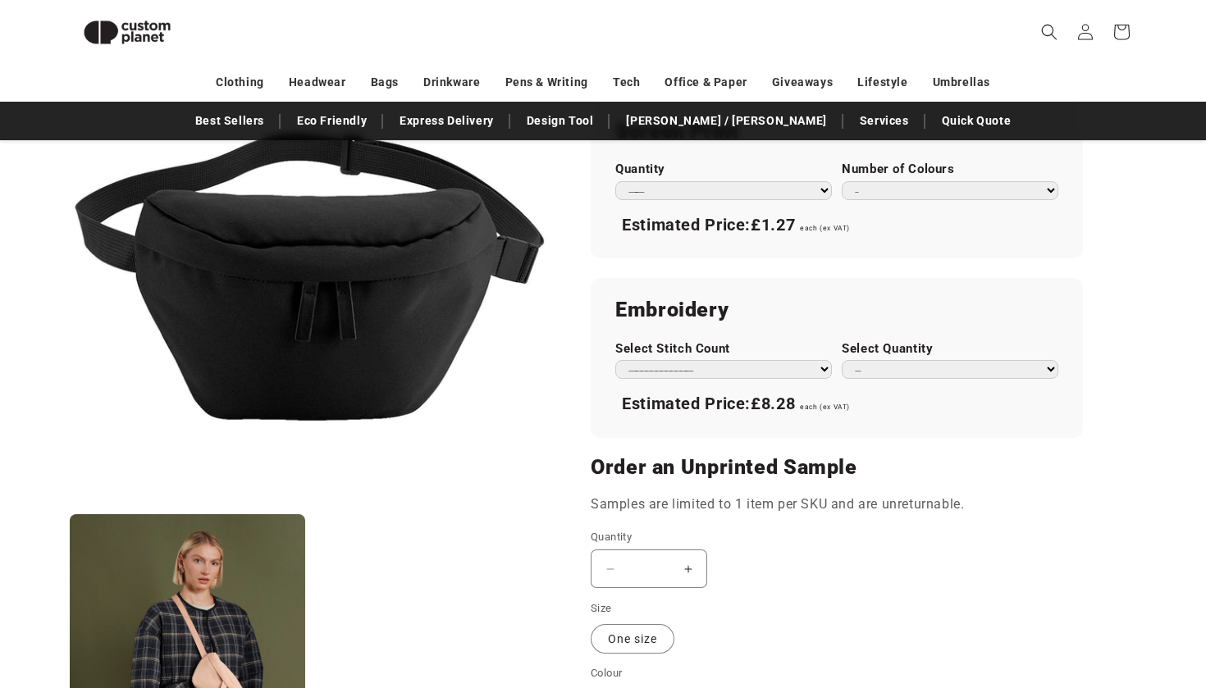
scroll to position [941, 0]
click at [769, 386] on div "Estimated Price: £8.28 each (ex VAT)" at bounding box center [836, 403] width 443 height 34
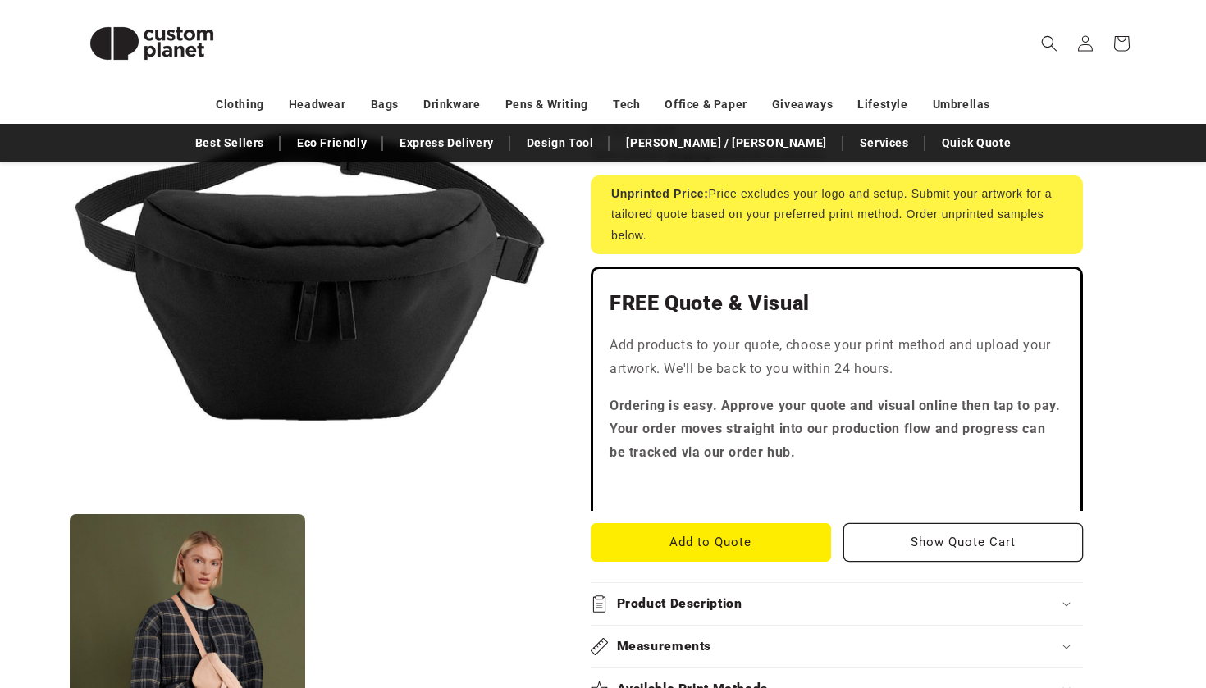
scroll to position [409, 0]
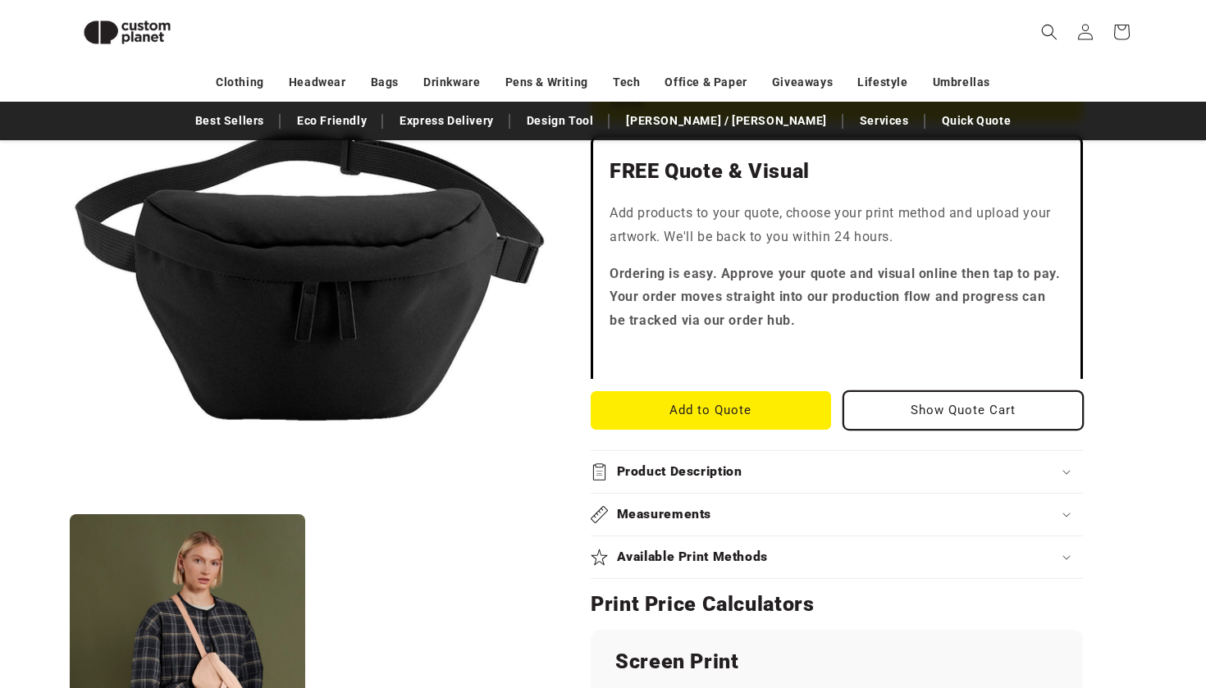
click at [934, 410] on button "Show Quote Cart" at bounding box center [963, 410] width 240 height 39
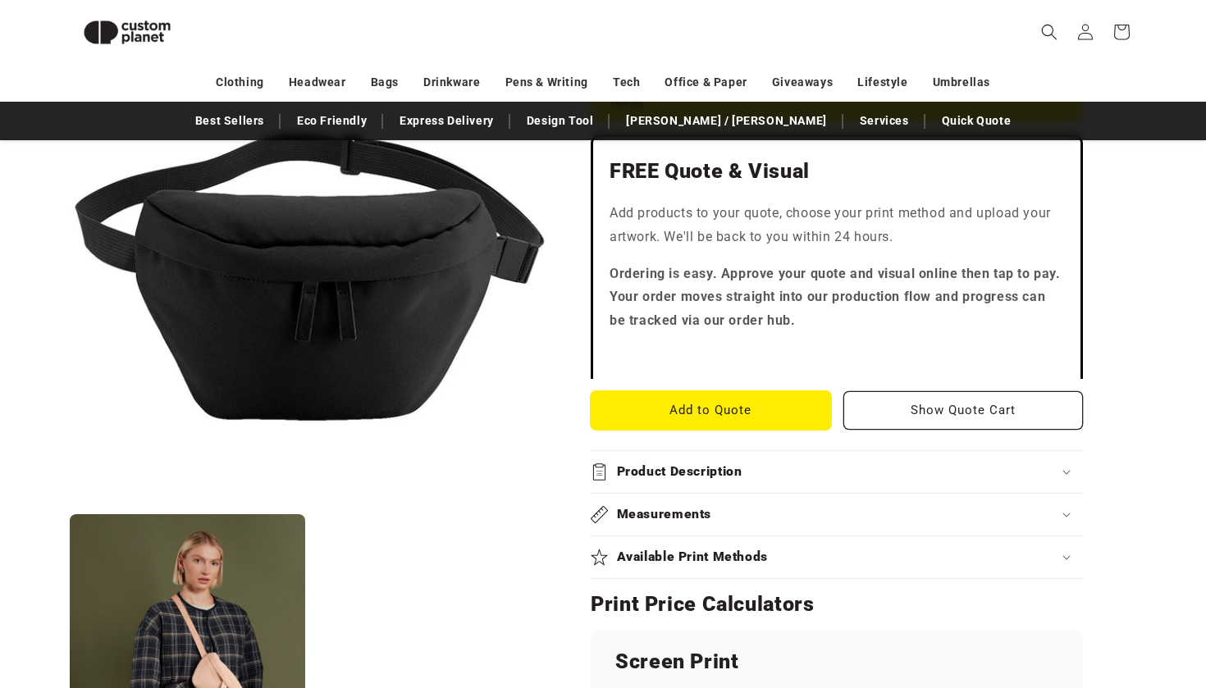
click at [770, 404] on button "Add to Quote" at bounding box center [711, 410] width 240 height 39
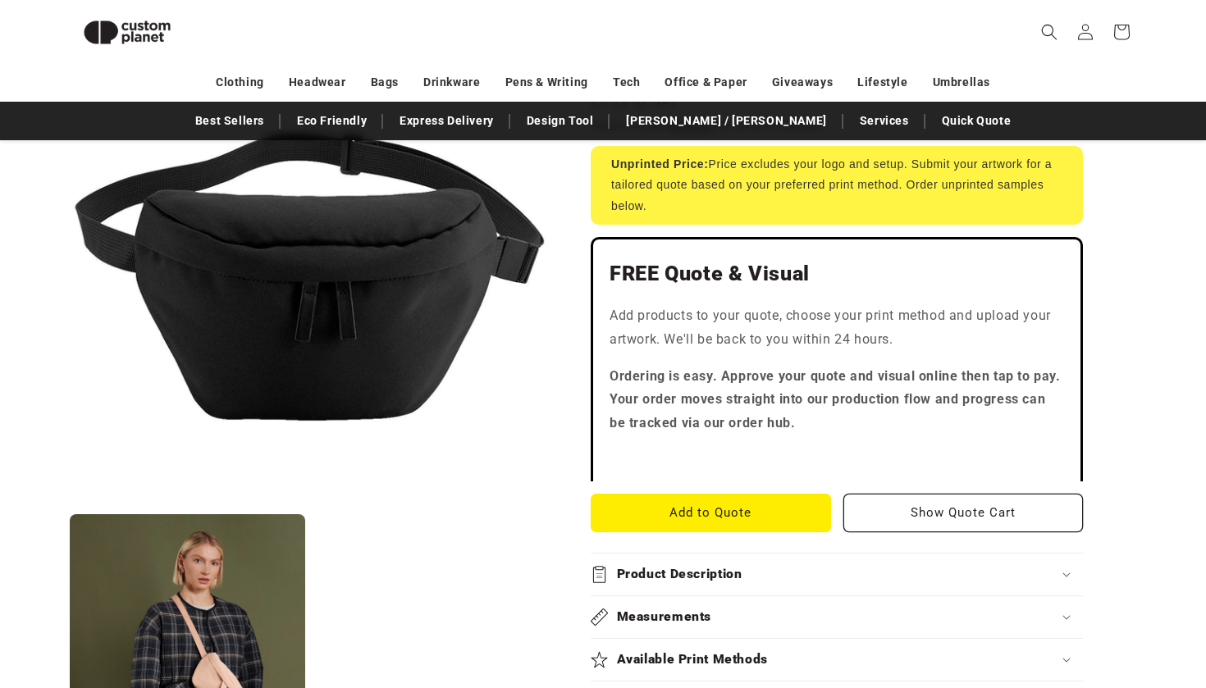
scroll to position [328, 0]
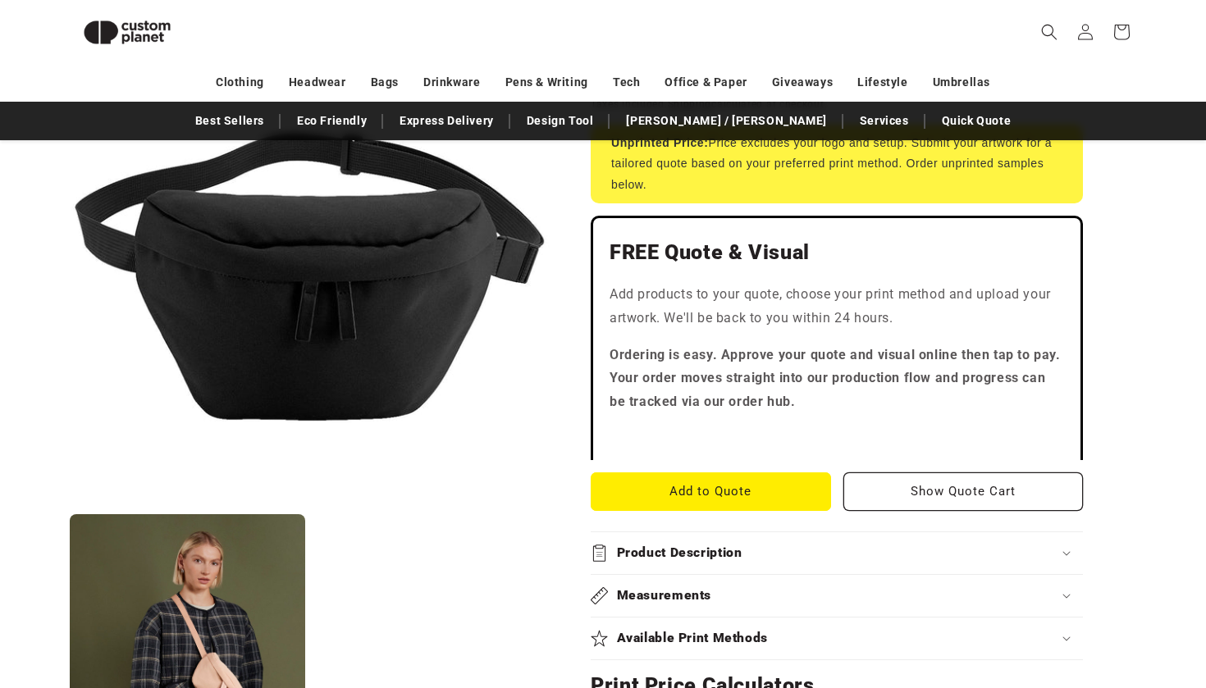
click at [710, 491] on button "Add to Quote" at bounding box center [711, 492] width 240 height 39
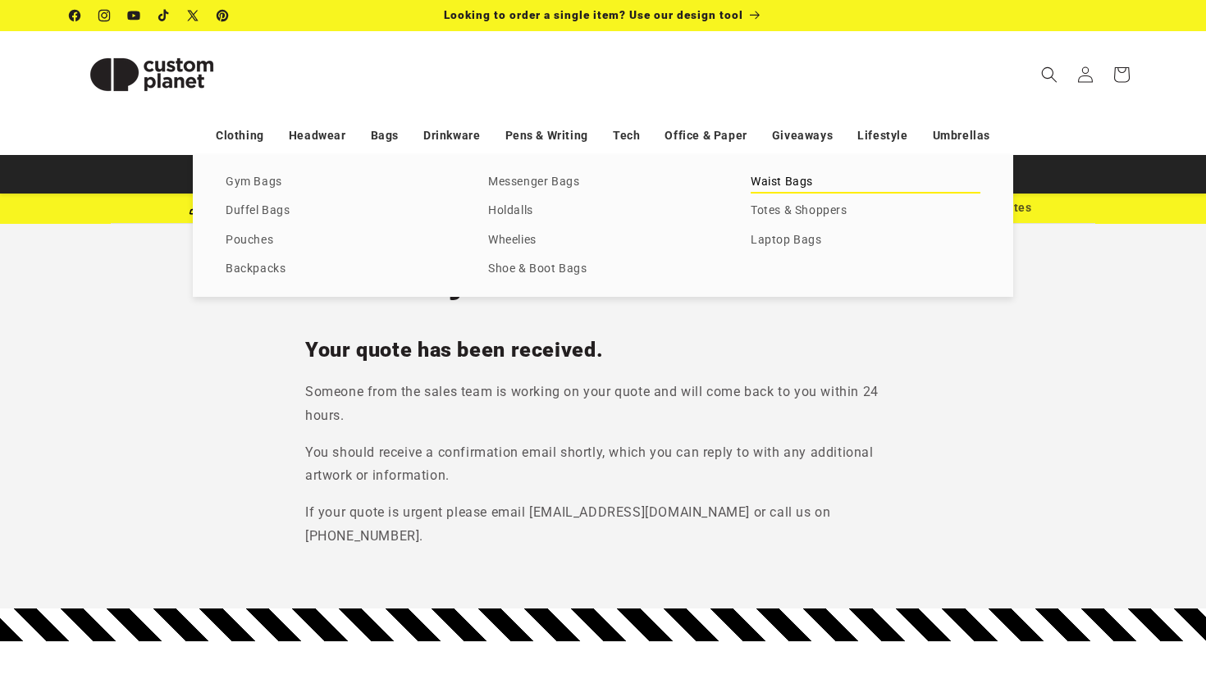
click at [793, 189] on link "Waist Bags" at bounding box center [866, 182] width 230 height 22
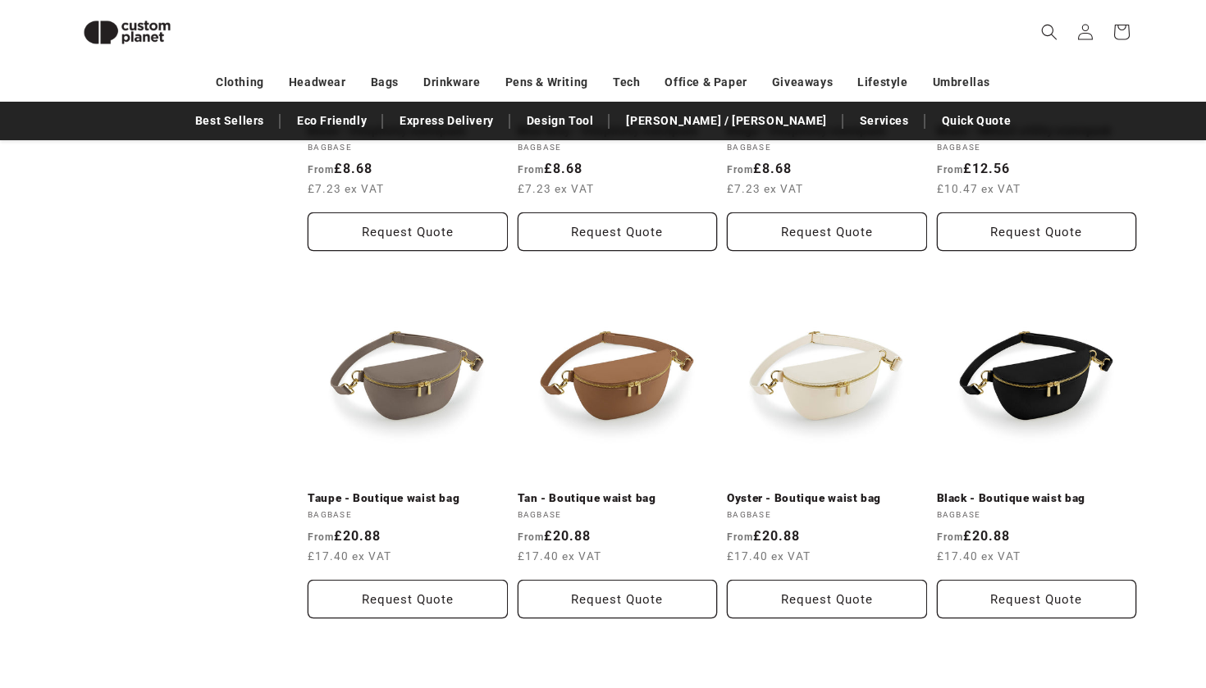
scroll to position [1647, 0]
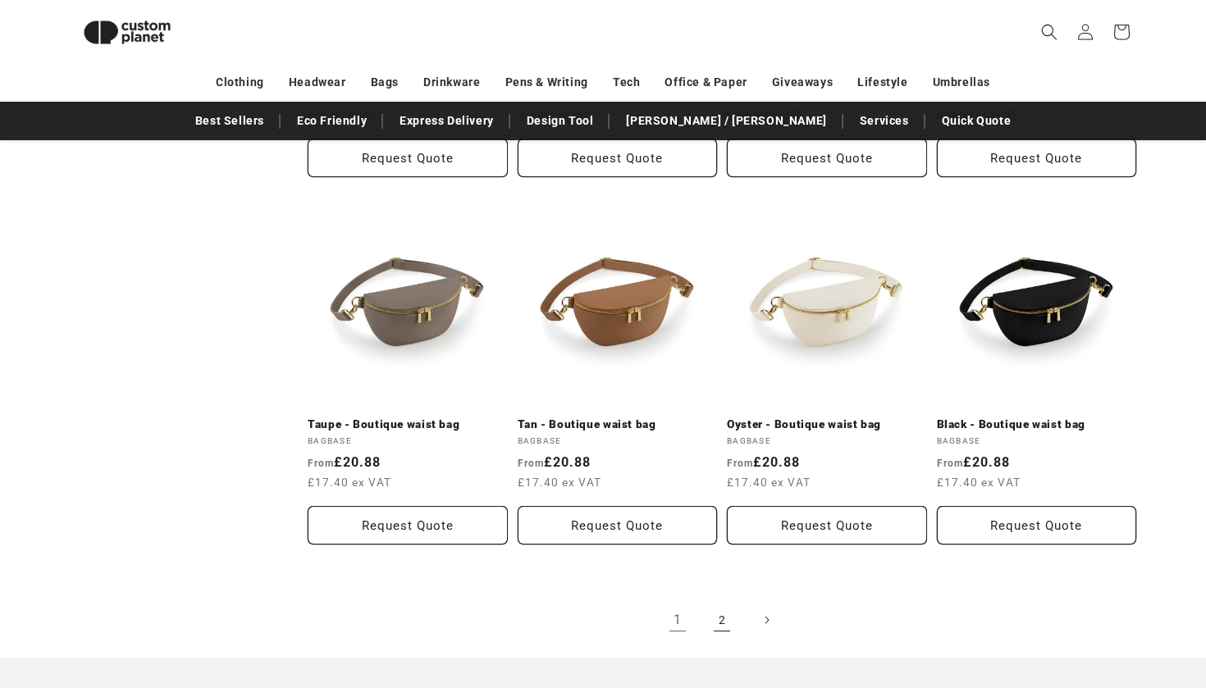
click at [714, 602] on link "2" at bounding box center [722, 620] width 36 height 36
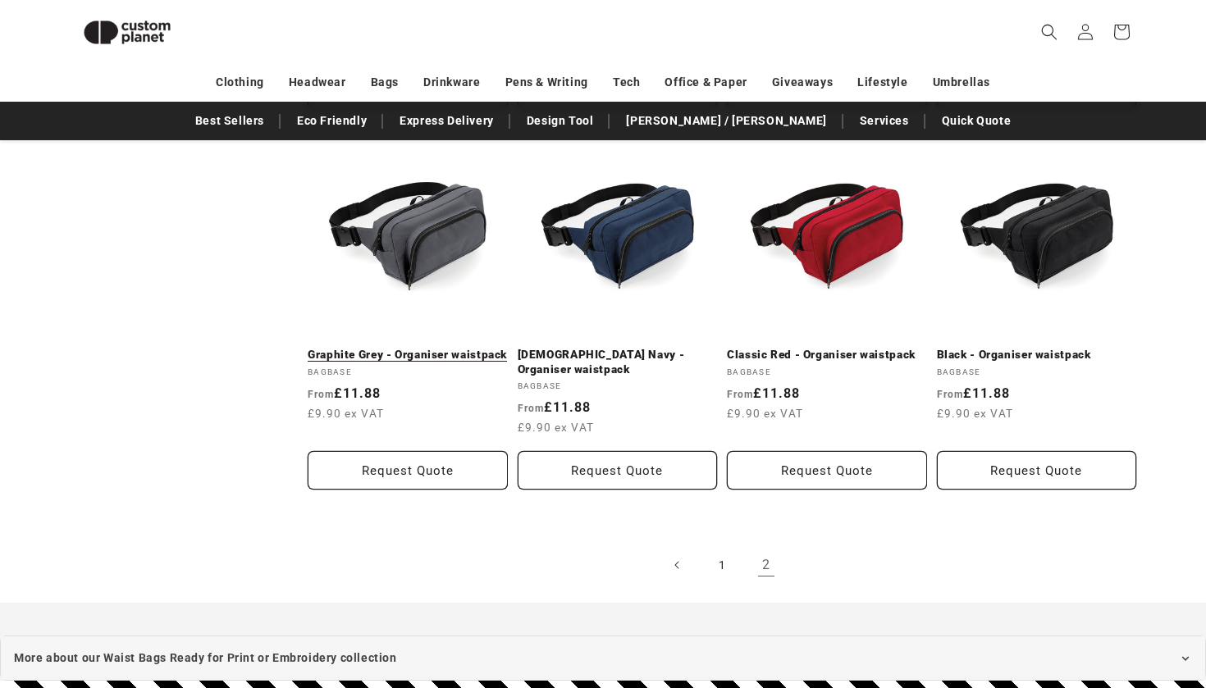
scroll to position [939, 0]
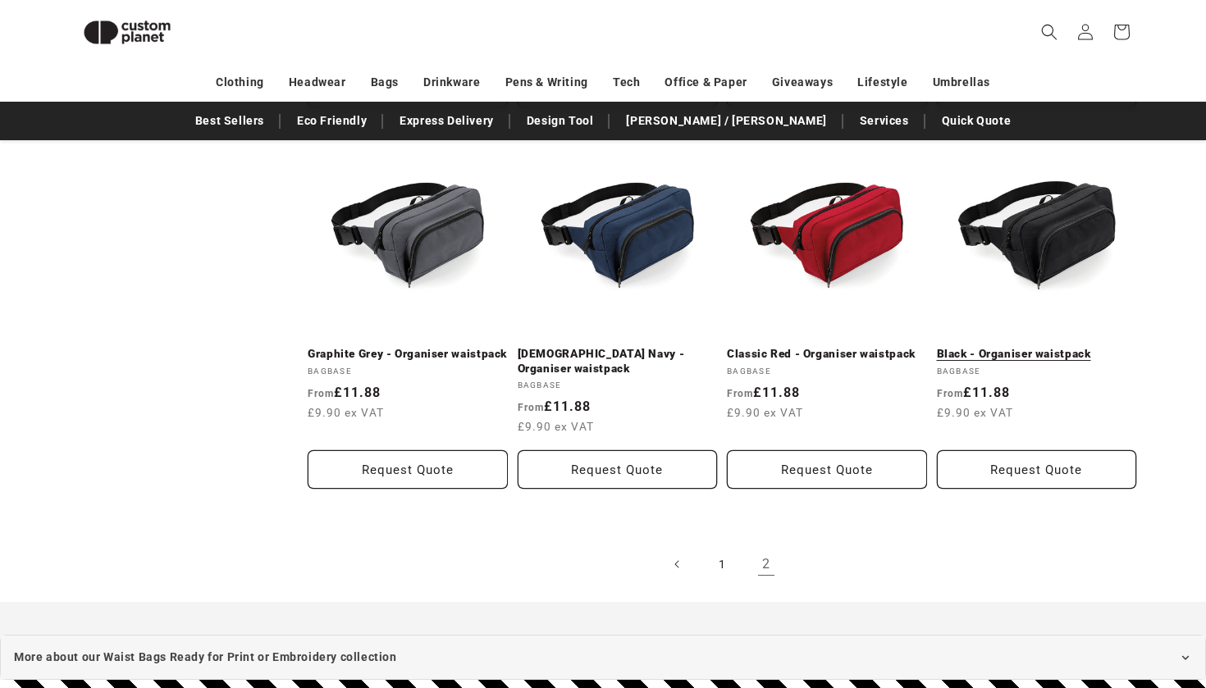
click at [1004, 359] on link "Black - Organiser waistpack" at bounding box center [1037, 354] width 200 height 15
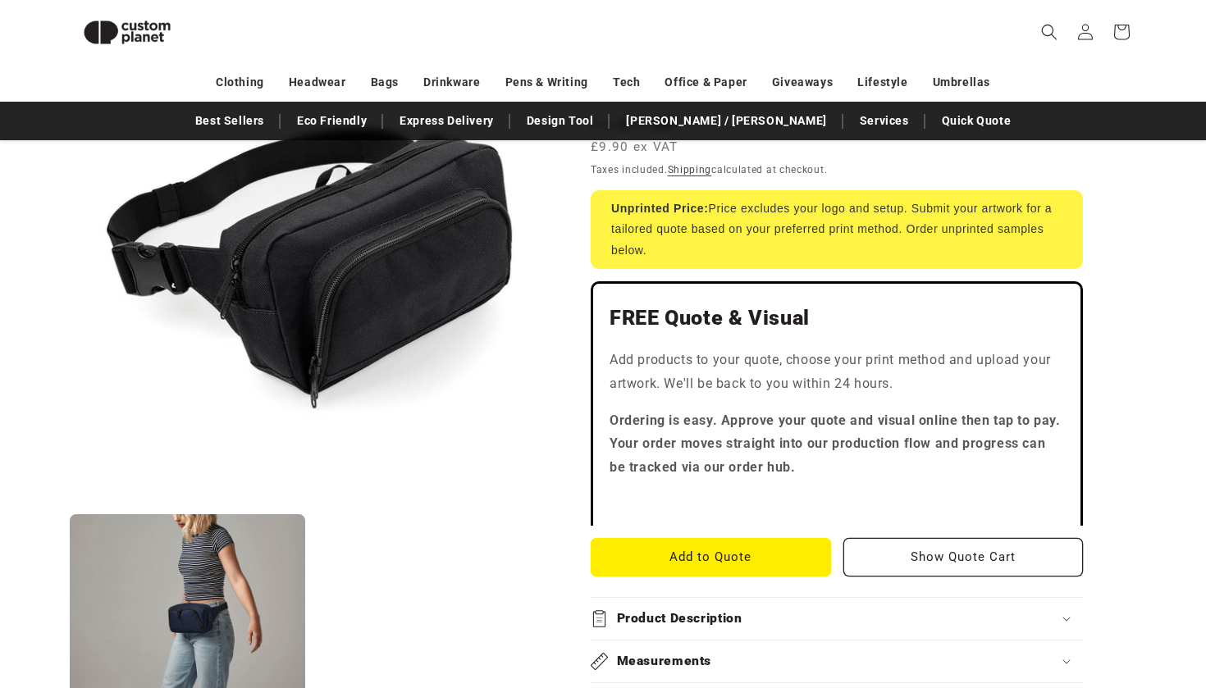
scroll to position [429, 0]
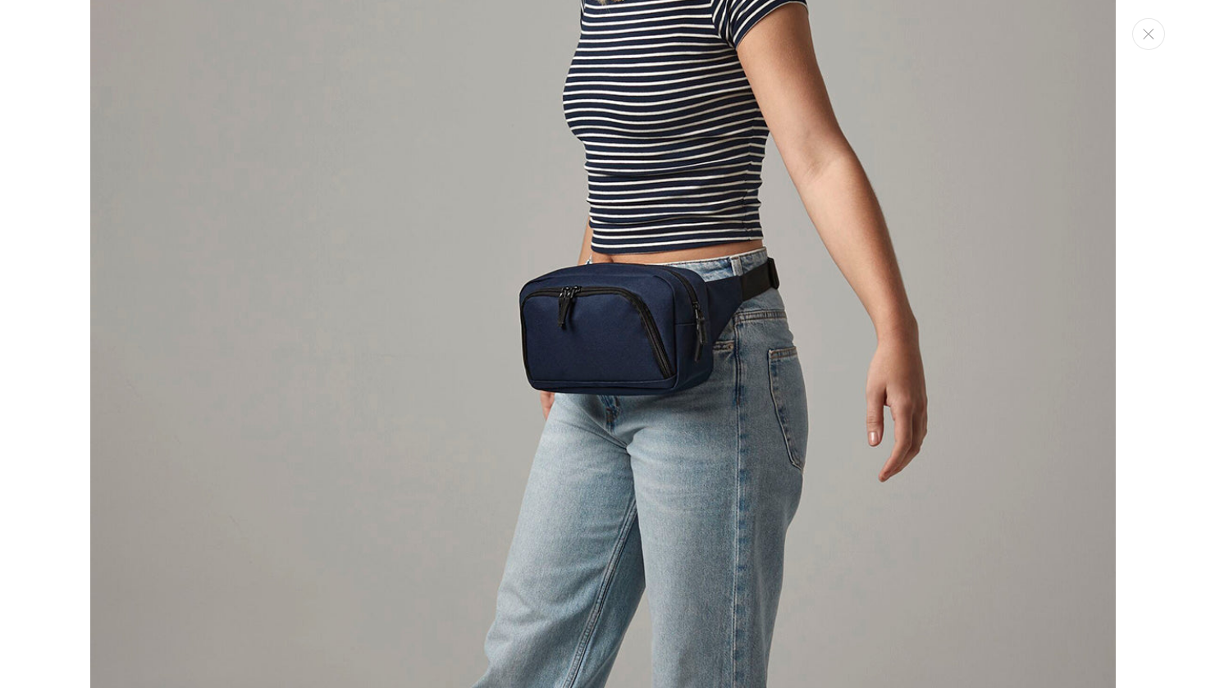
scroll to position [953, 0]
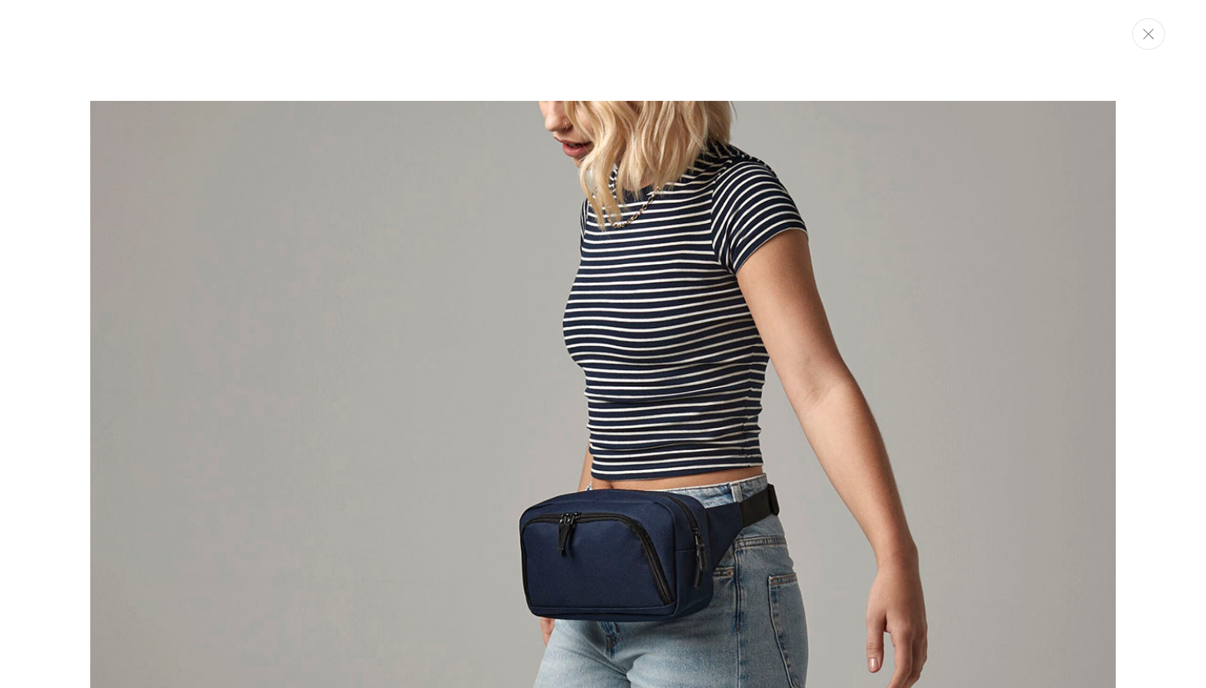
click at [1154, 27] on button "Close" at bounding box center [1148, 34] width 33 height 32
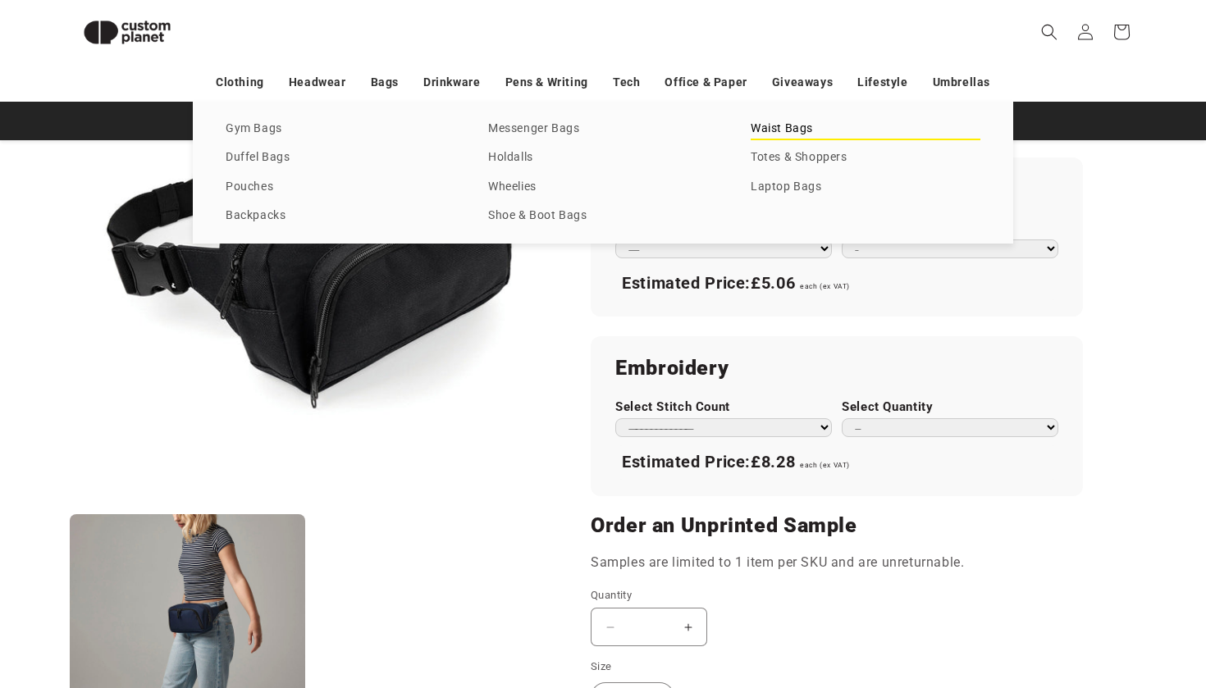
click at [801, 126] on link "Waist Bags" at bounding box center [866, 129] width 230 height 22
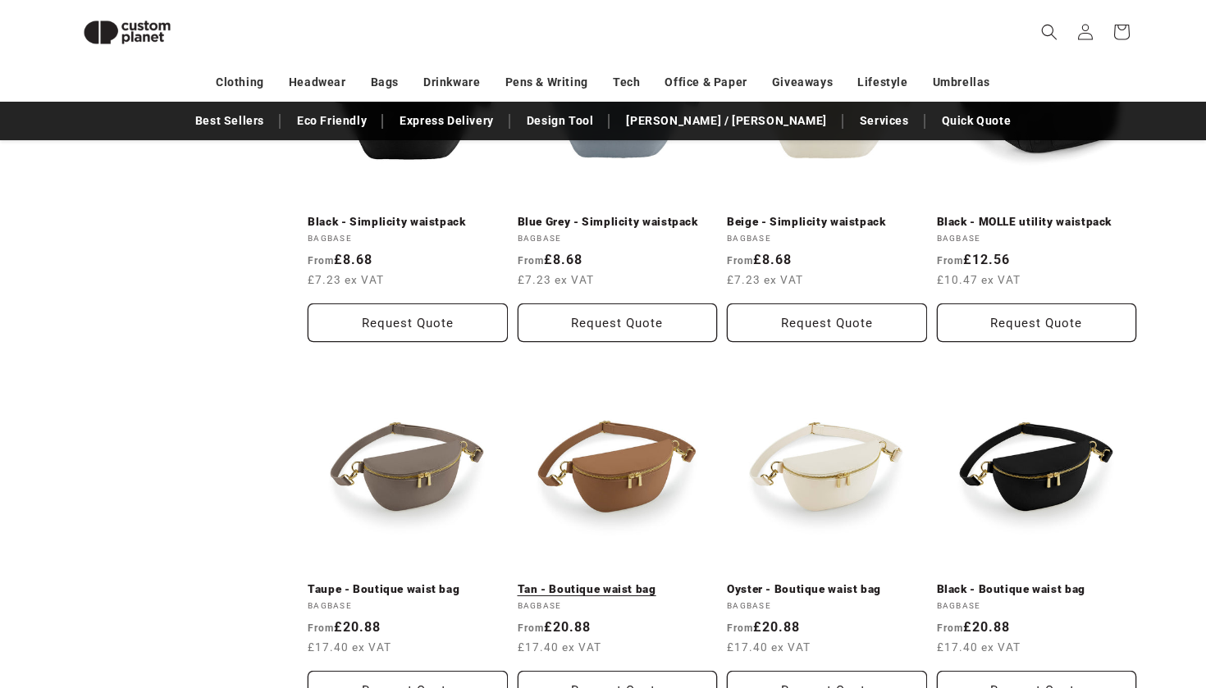
scroll to position [1439, 0]
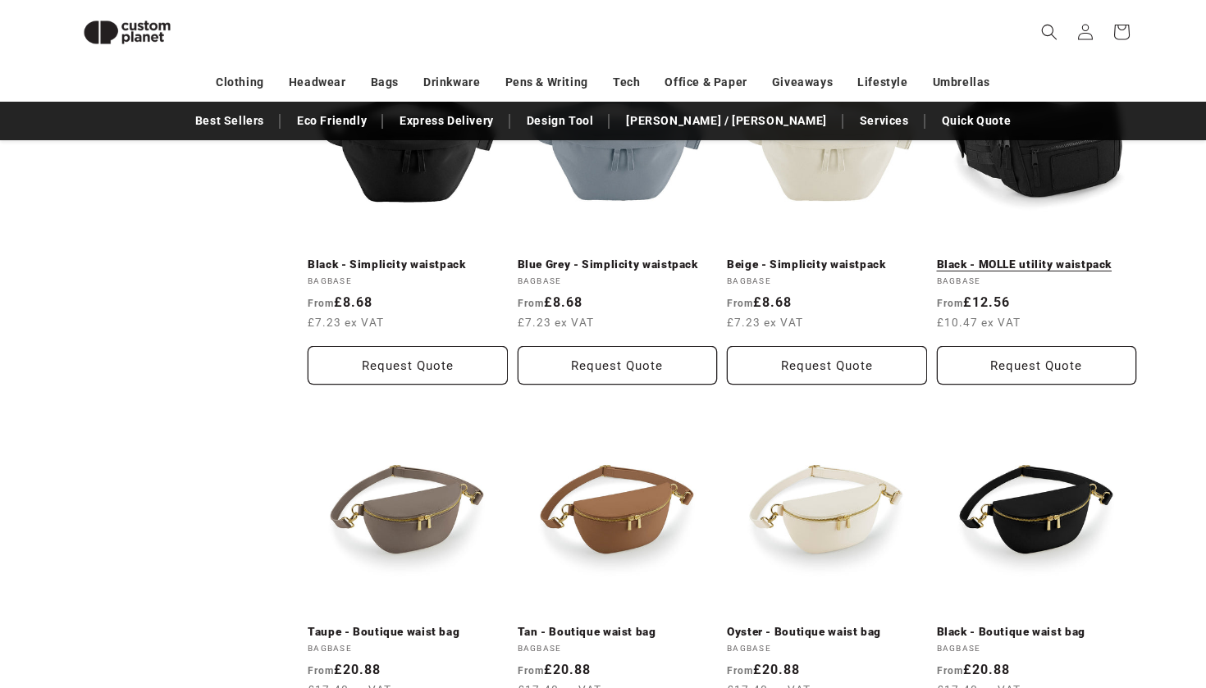
click at [1009, 258] on link "Black - MOLLE utility waistpack" at bounding box center [1037, 265] width 200 height 15
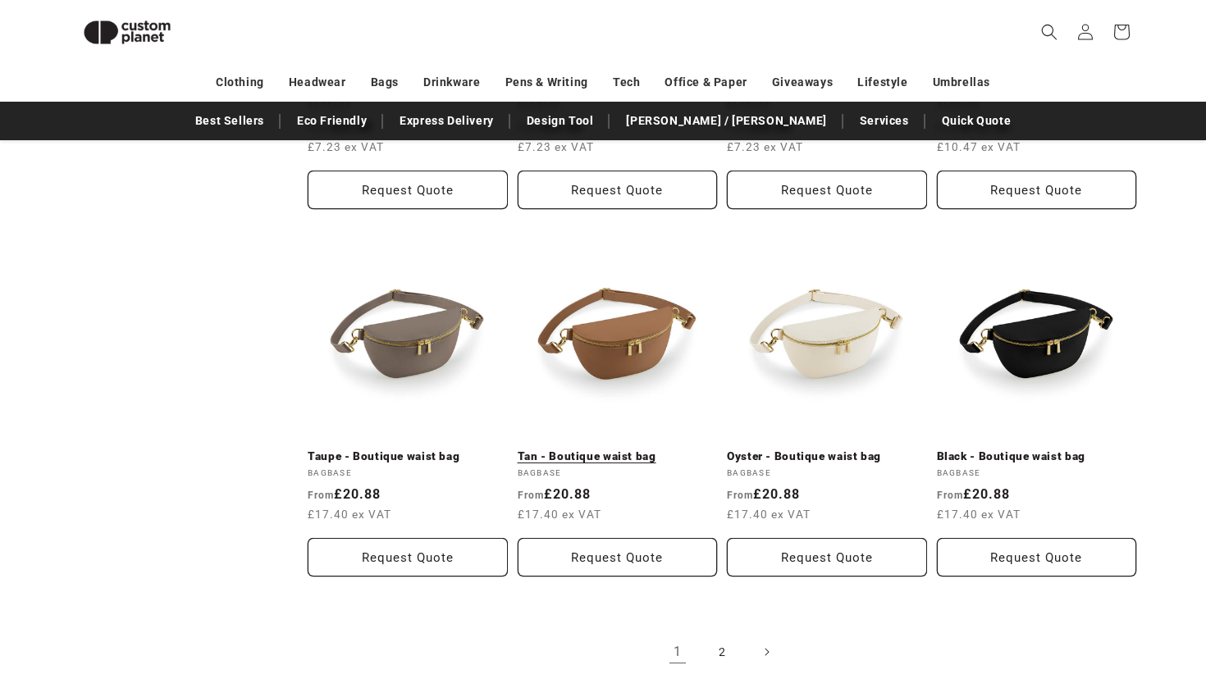
scroll to position [1921, 0]
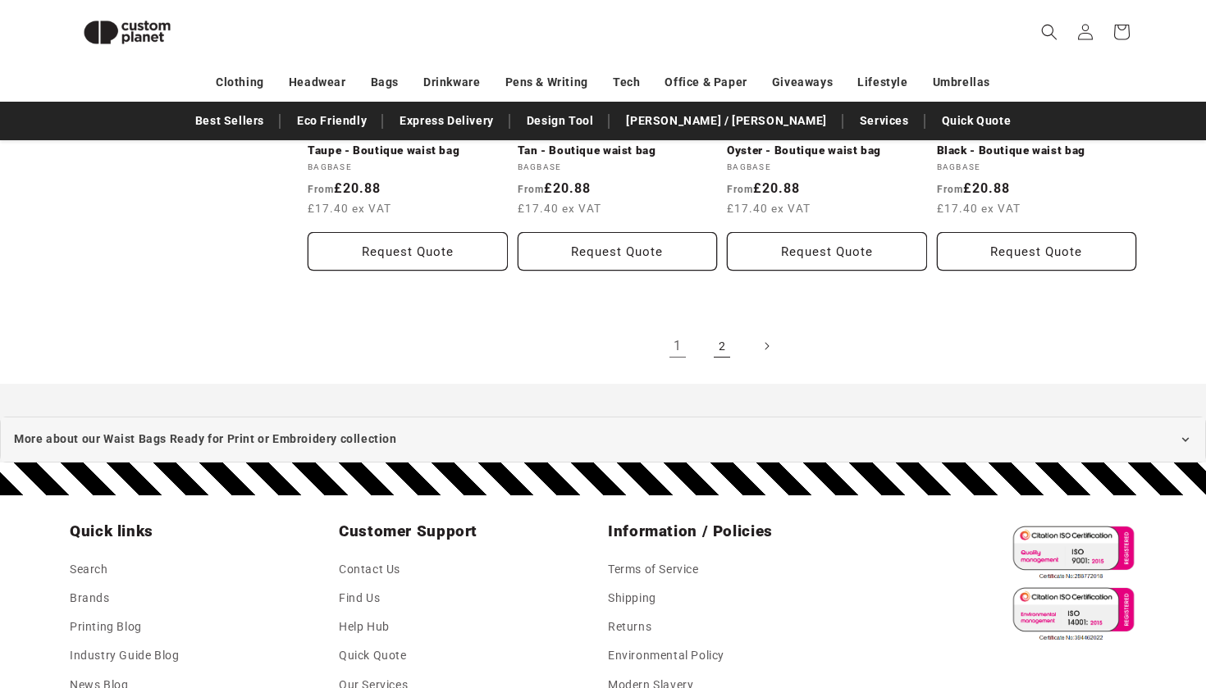
click at [714, 335] on link "2" at bounding box center [722, 346] width 36 height 36
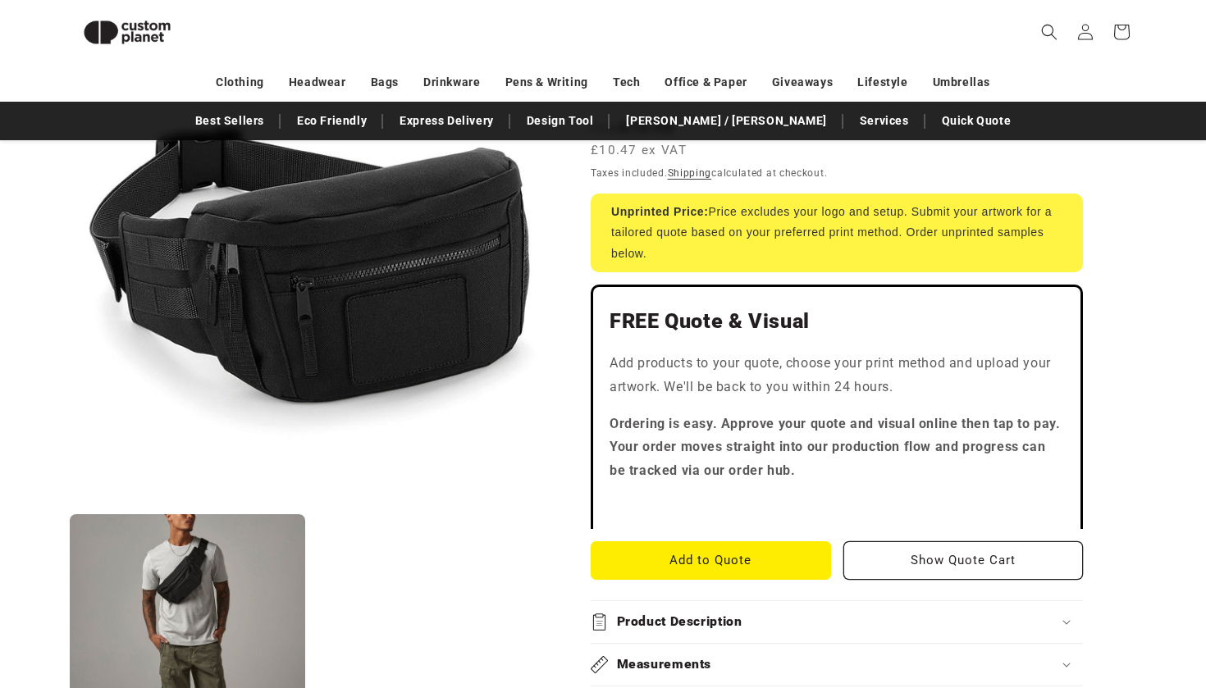
scroll to position [306, 0]
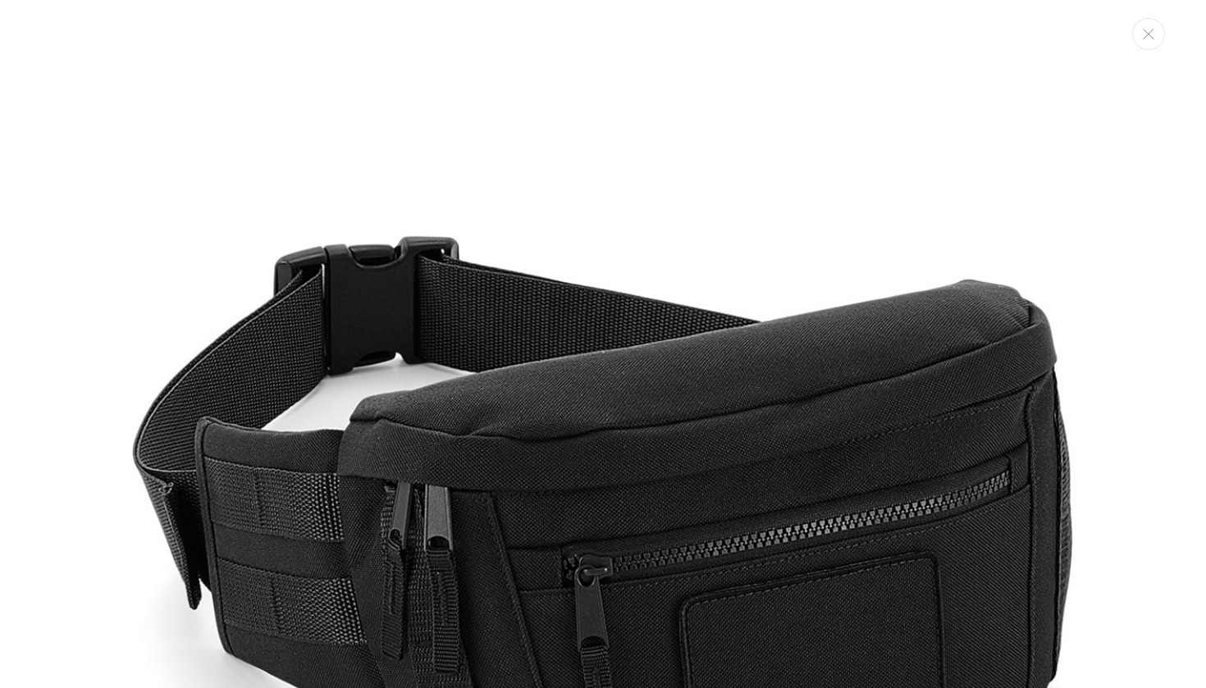
scroll to position [1054, 0]
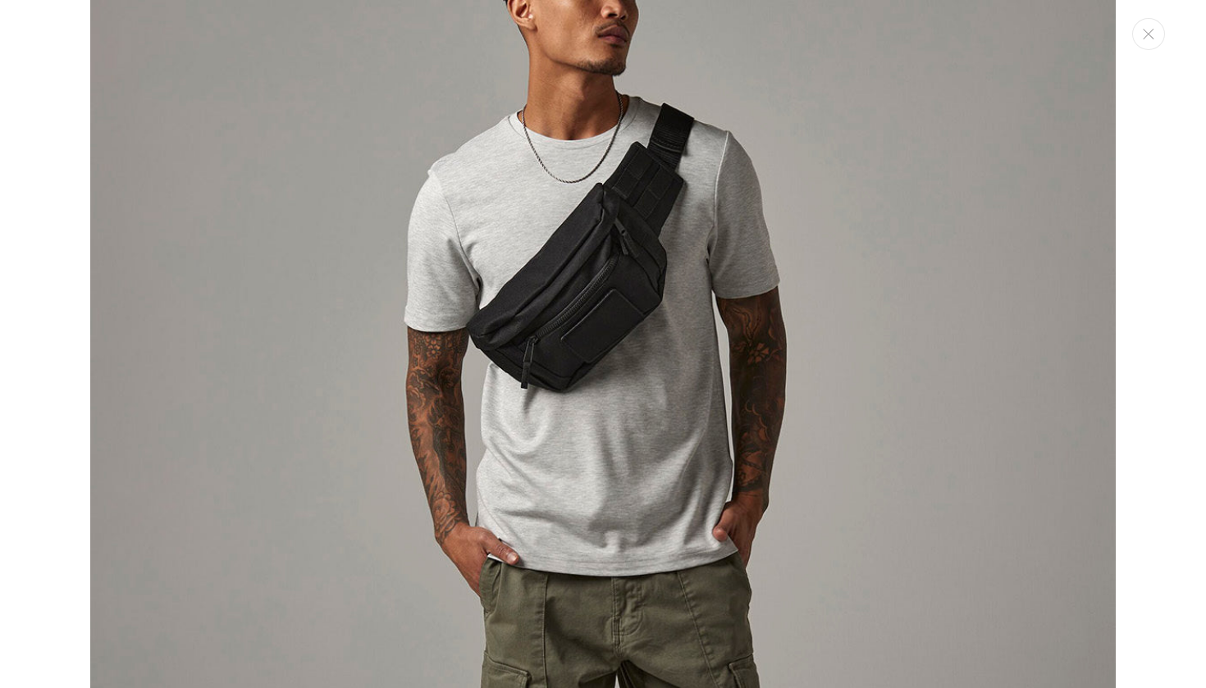
click at [685, 159] on img "Media gallery" at bounding box center [603, 615] width 1026 height 1231
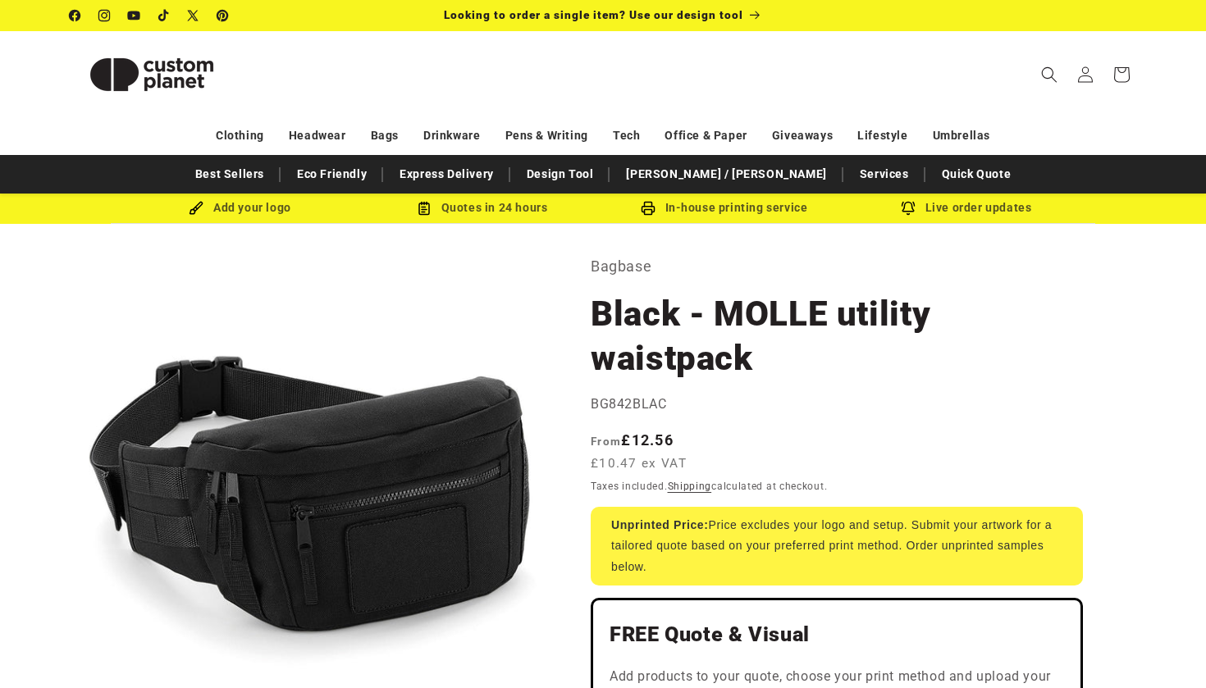
scroll to position [-3, 0]
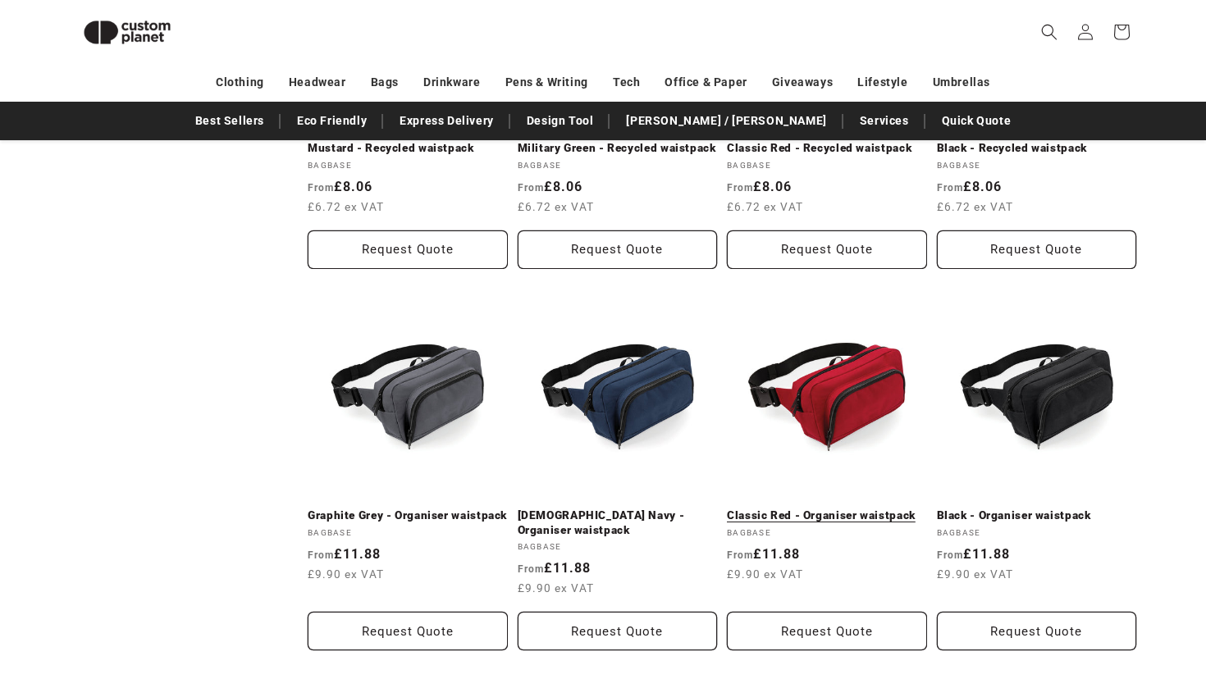
scroll to position [774, 0]
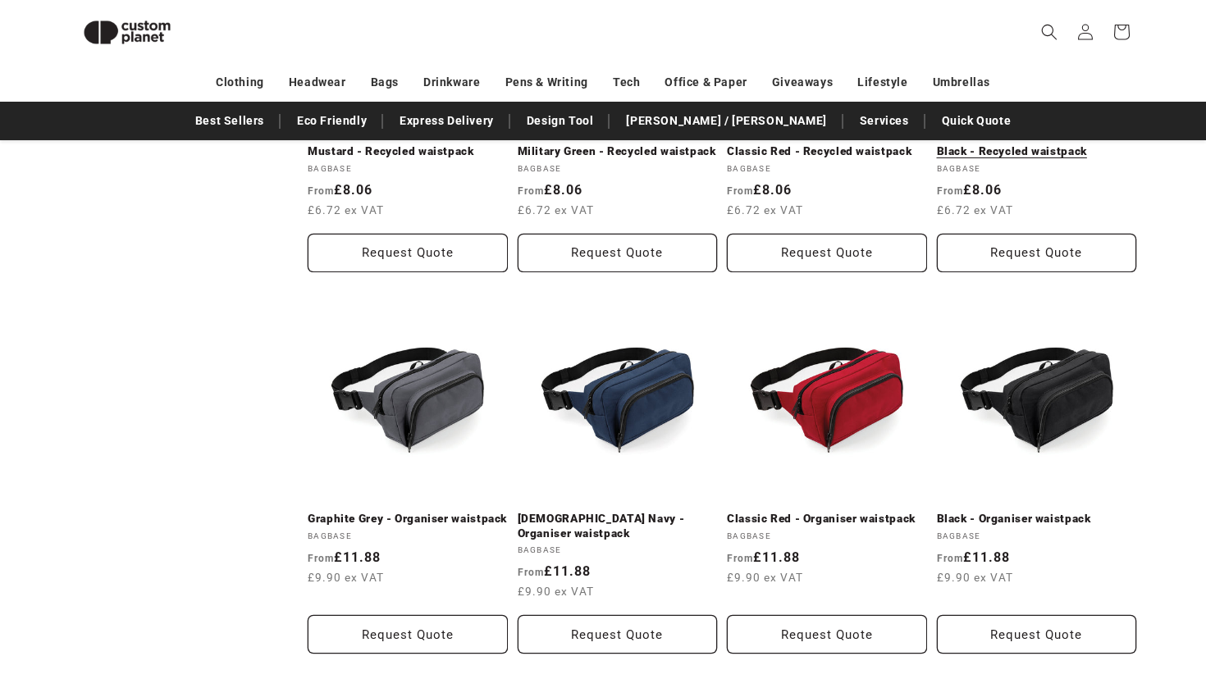
click at [1011, 159] on link "Black - Recycled waistpack" at bounding box center [1037, 151] width 200 height 15
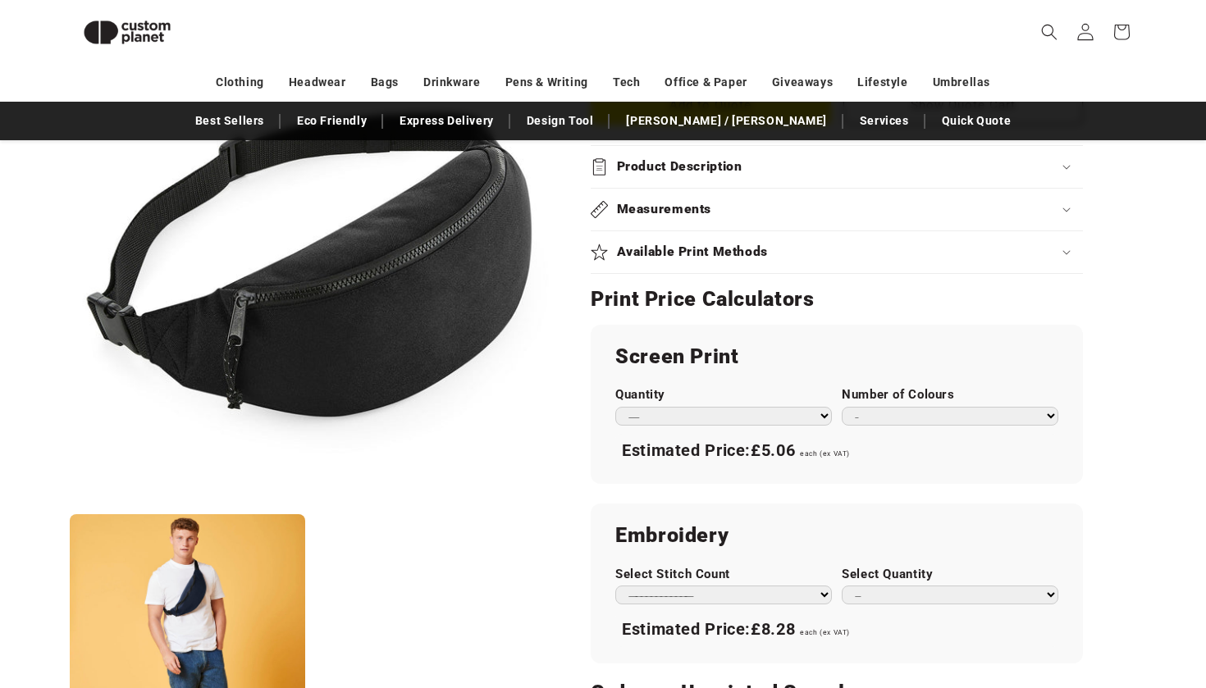
scroll to position [784, 0]
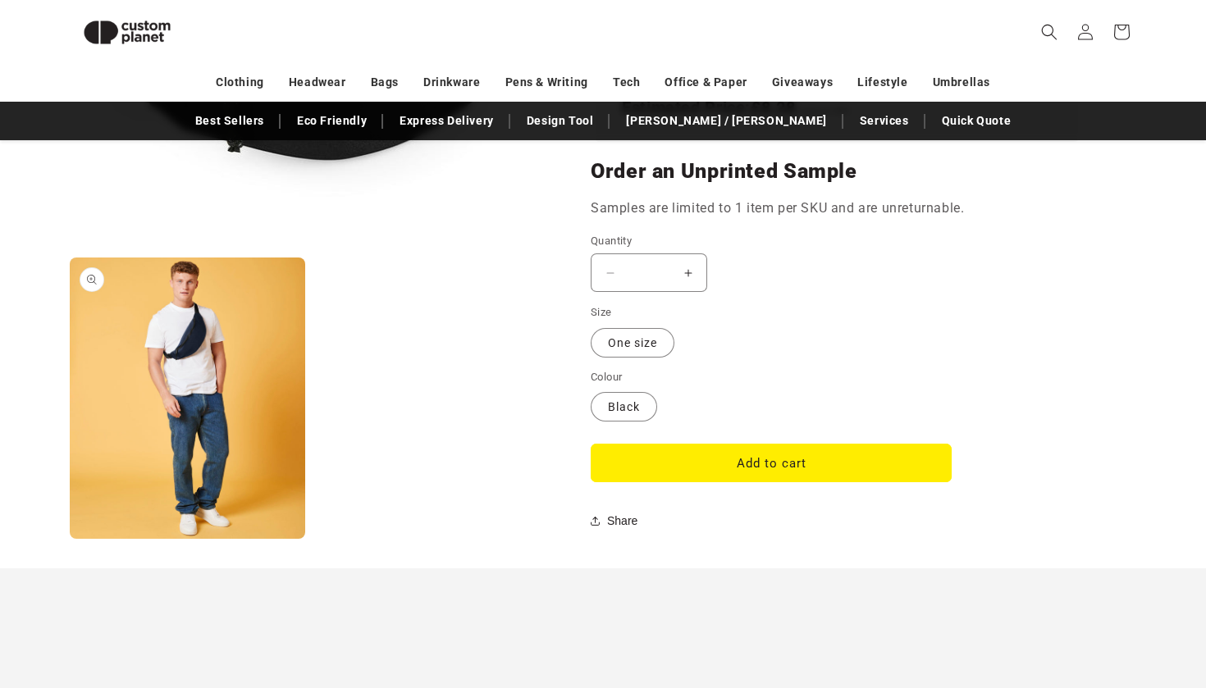
click at [70, 539] on button "Open media 2 in modal" at bounding box center [70, 539] width 0 height 0
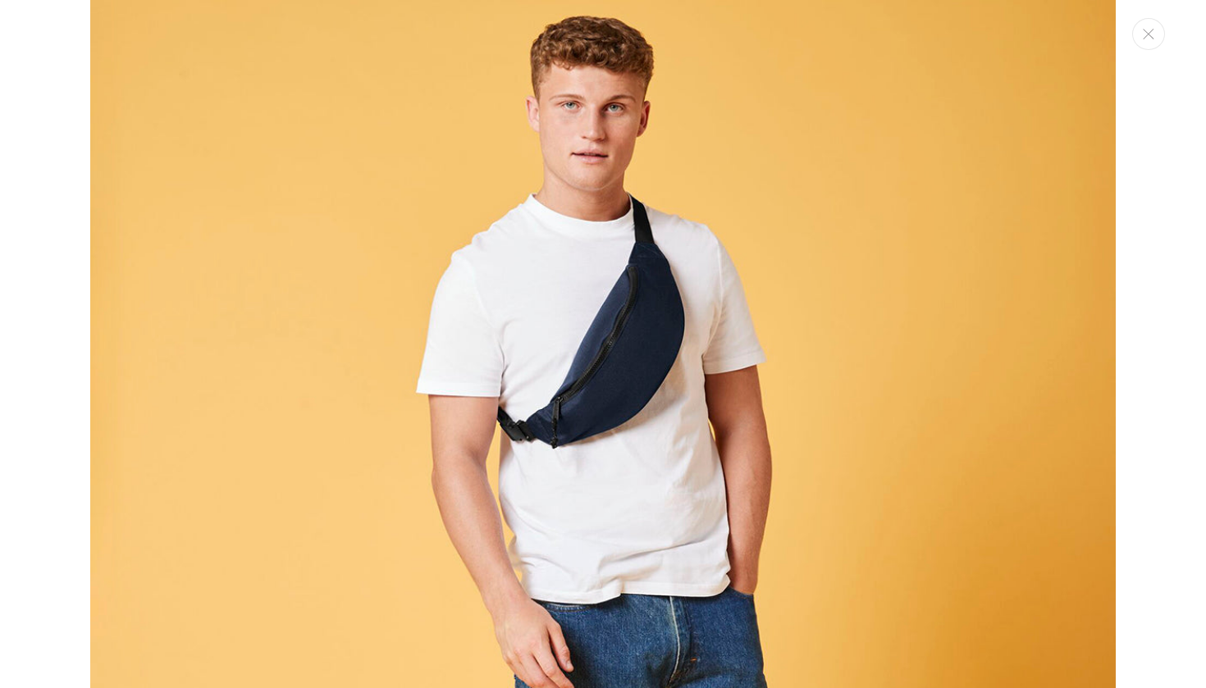
click at [203, 430] on img "Media gallery" at bounding box center [603, 615] width 1026 height 1231
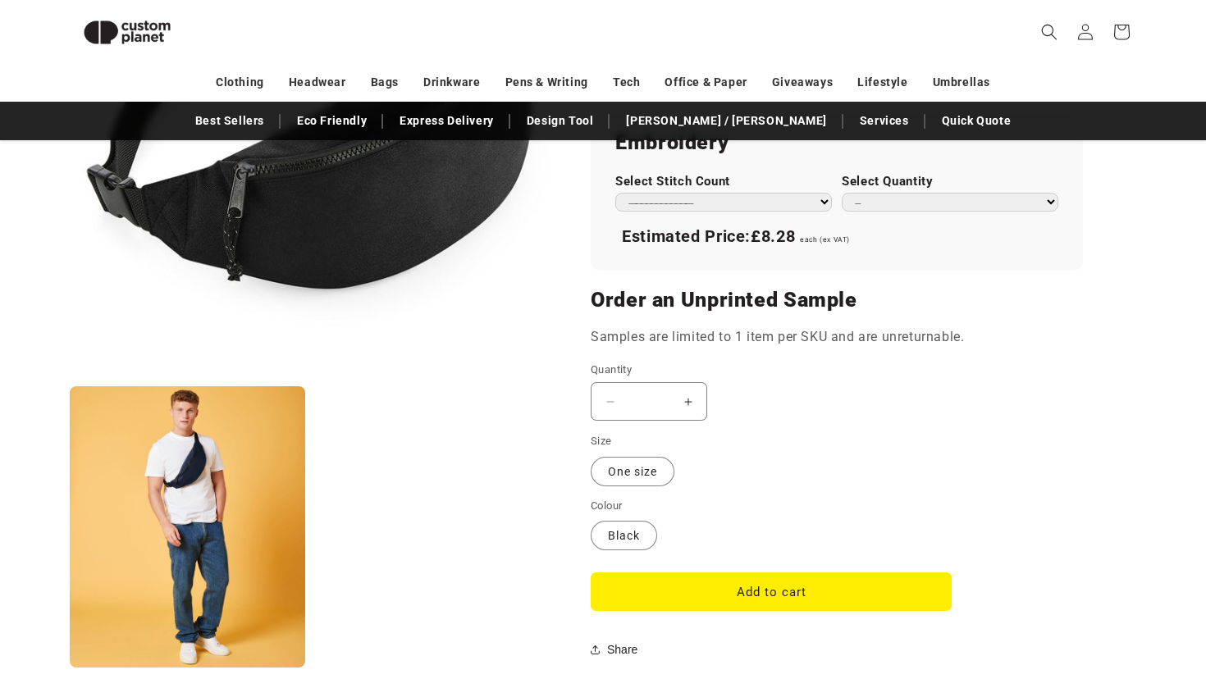
scroll to position [638, 0]
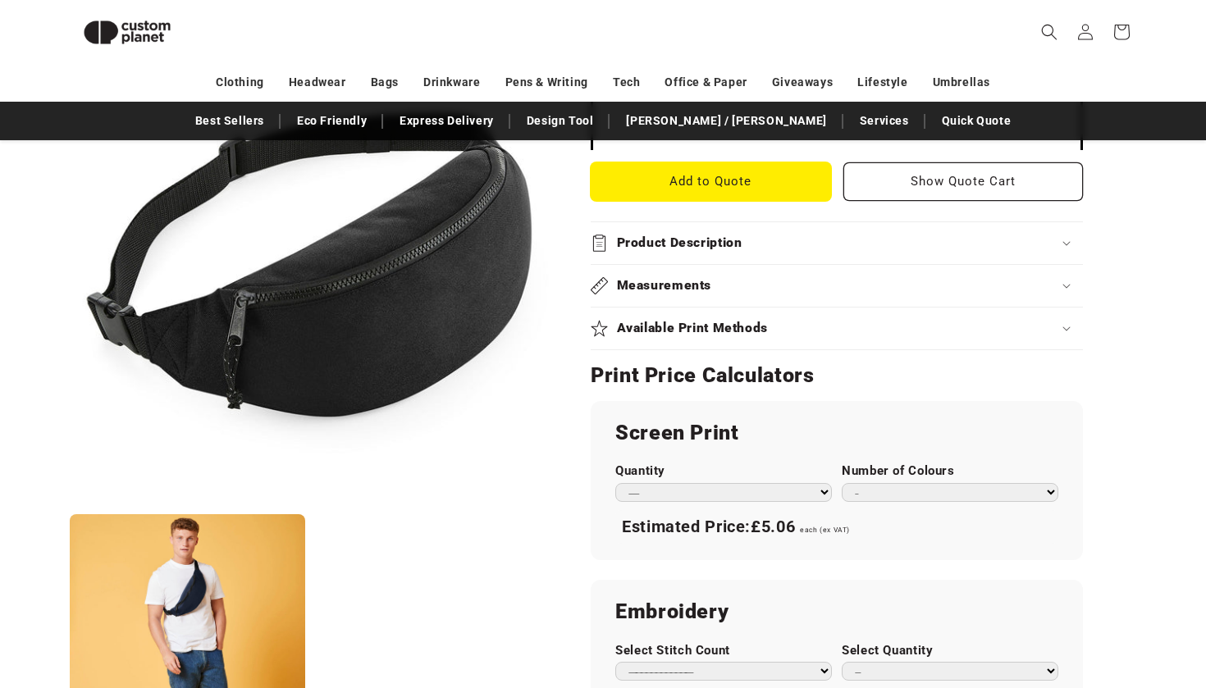
click at [701, 183] on button "Add to Quote" at bounding box center [711, 181] width 240 height 39
